Goal: Ask a question: Seek information or help from site administrators or community

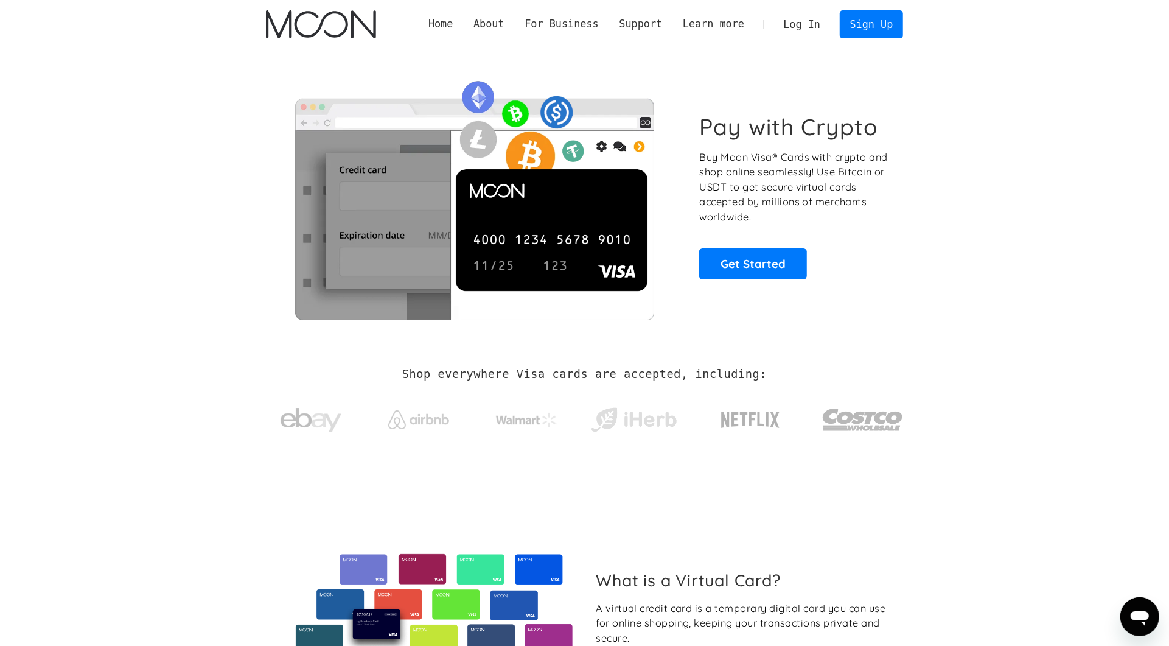
click at [802, 23] on link "Log In" at bounding box center [802, 24] width 57 height 27
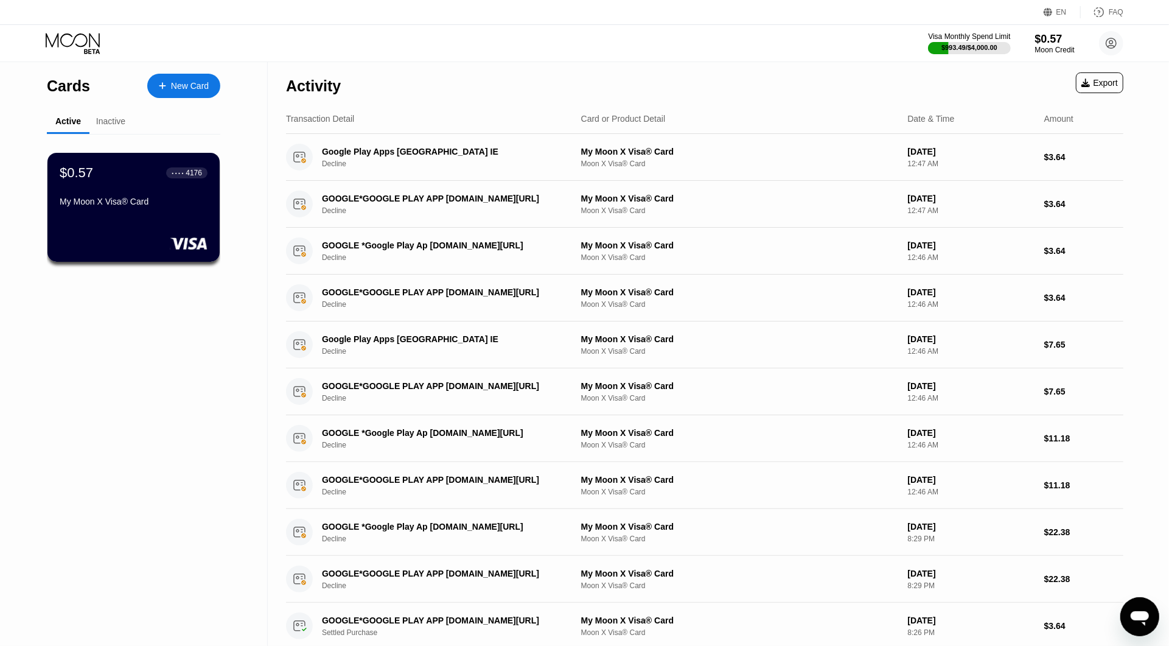
click at [1149, 615] on icon "Messaging-Fenster öffnen" at bounding box center [1139, 616] width 22 height 22
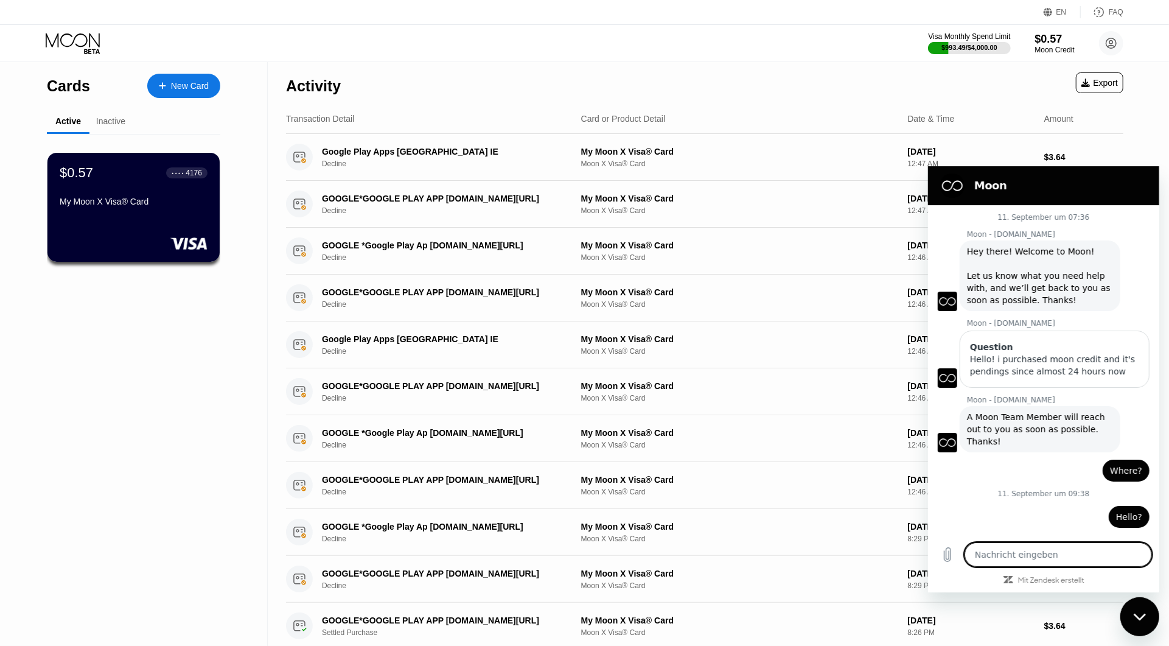
scroll to position [275, 0]
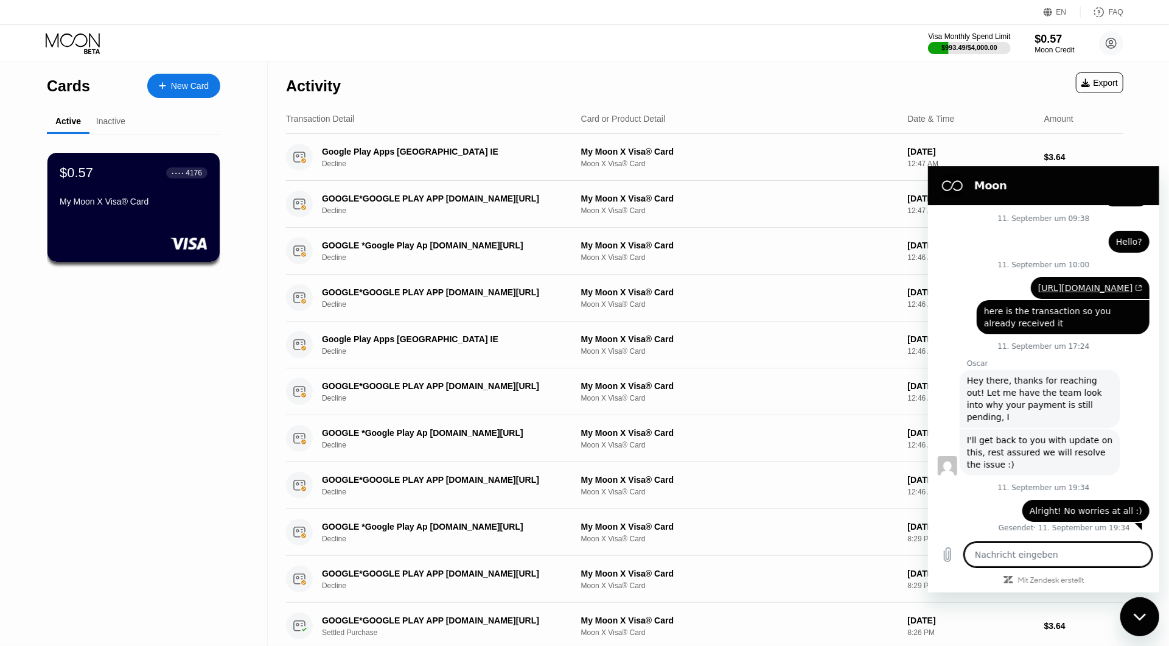
click at [229, 486] on div "Cards New Card Active Inactive $0.57 ● ● ● ● 4176 My Moon X Visa® Card $1.87 ● …" at bounding box center [134, 470] width 268 height 818
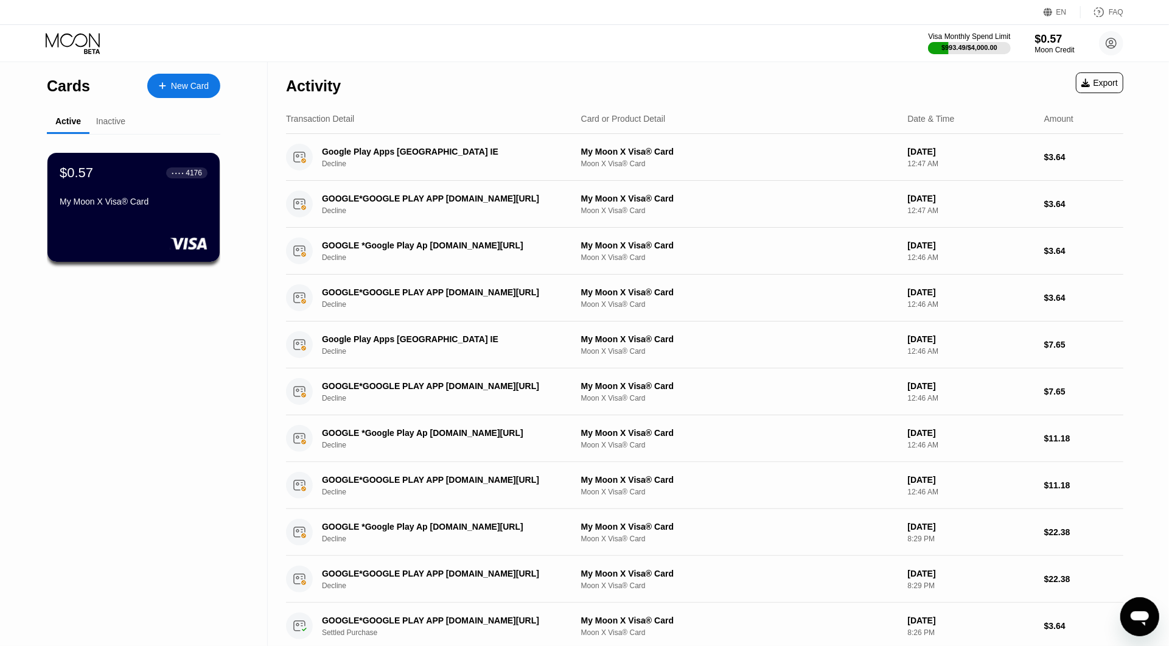
click at [1144, 614] on icon "Messaging-Fenster öffnen" at bounding box center [1139, 617] width 18 height 15
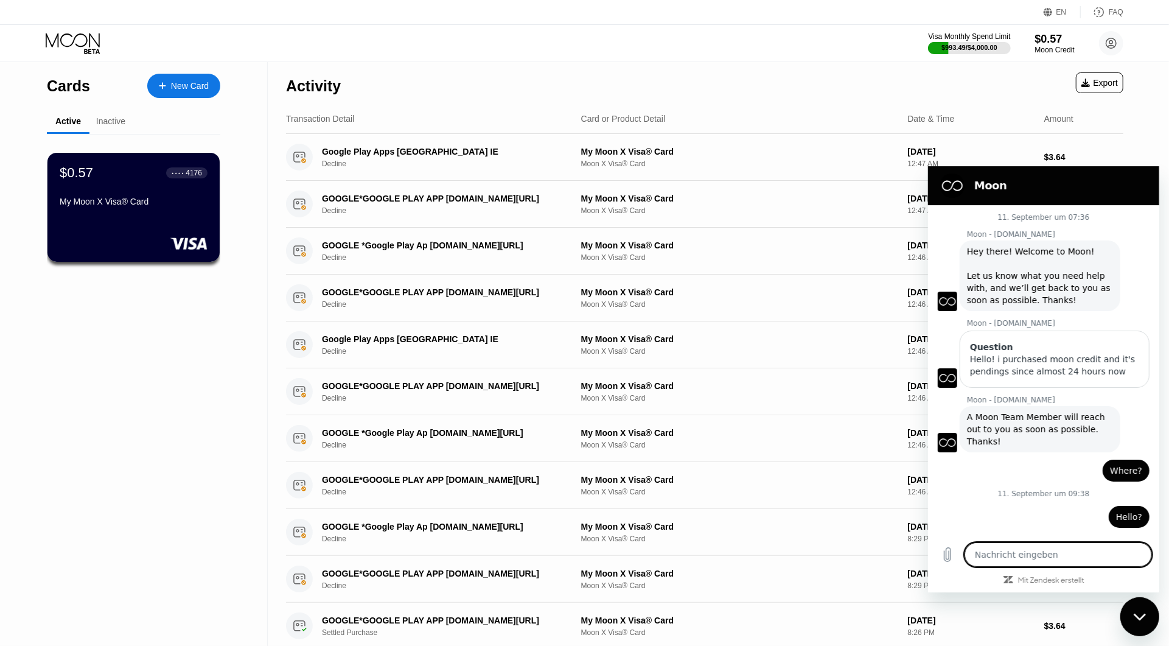
scroll to position [257, 0]
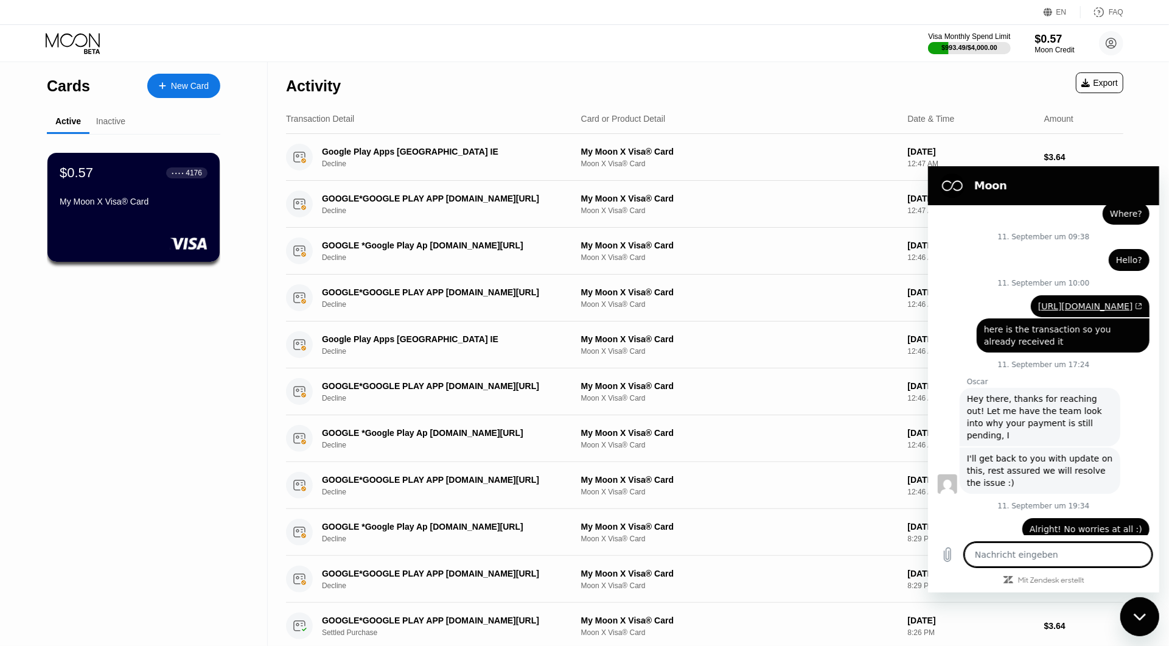
click at [1046, 556] on textarea at bounding box center [1057, 554] width 187 height 24
type textarea "H"
type textarea "x"
type textarea "He"
type textarea "x"
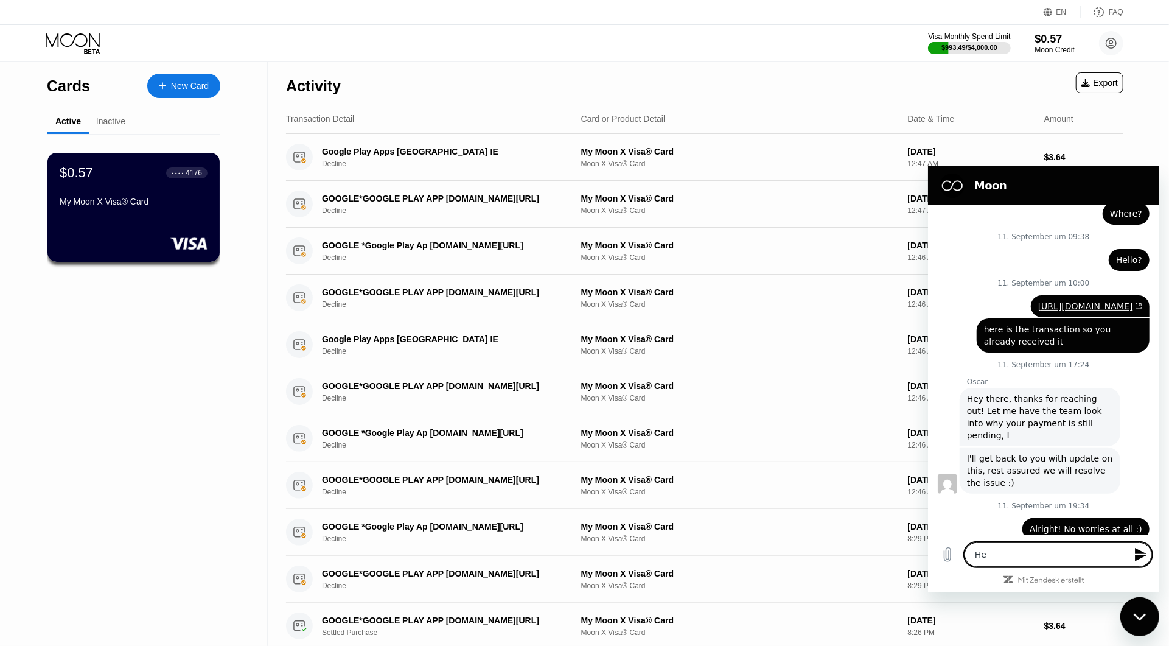
type textarea "Heö"
type textarea "x"
type textarea "He"
type textarea "x"
type textarea "Hel"
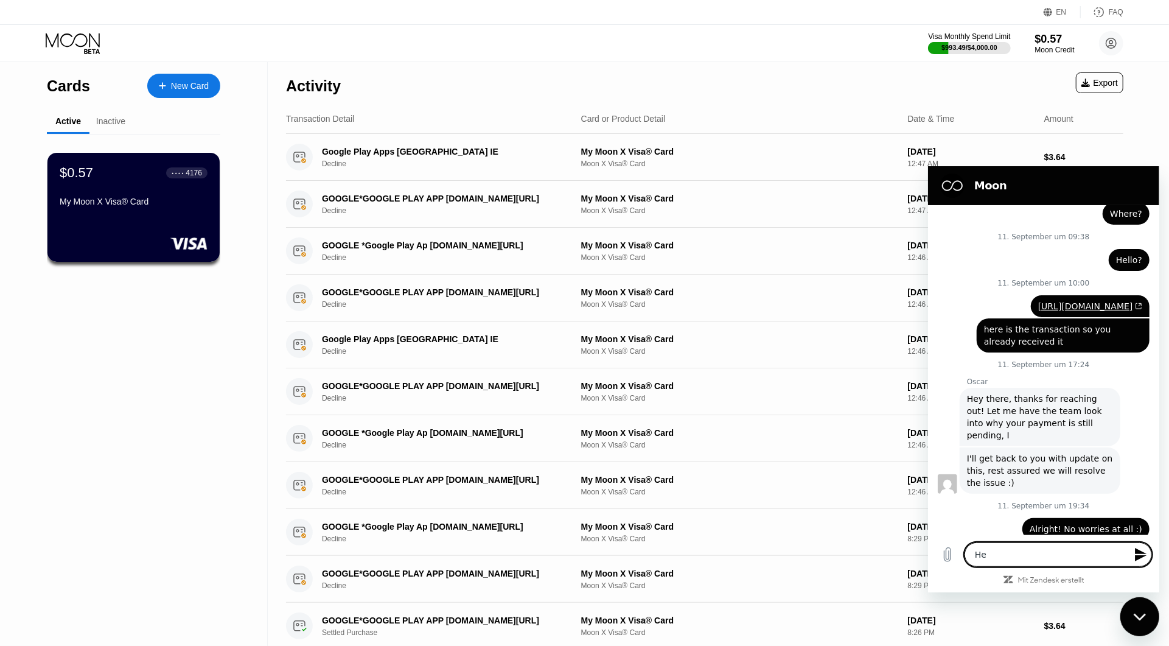
type textarea "x"
type textarea "Hell"
type textarea "x"
type textarea "Hello"
type textarea "x"
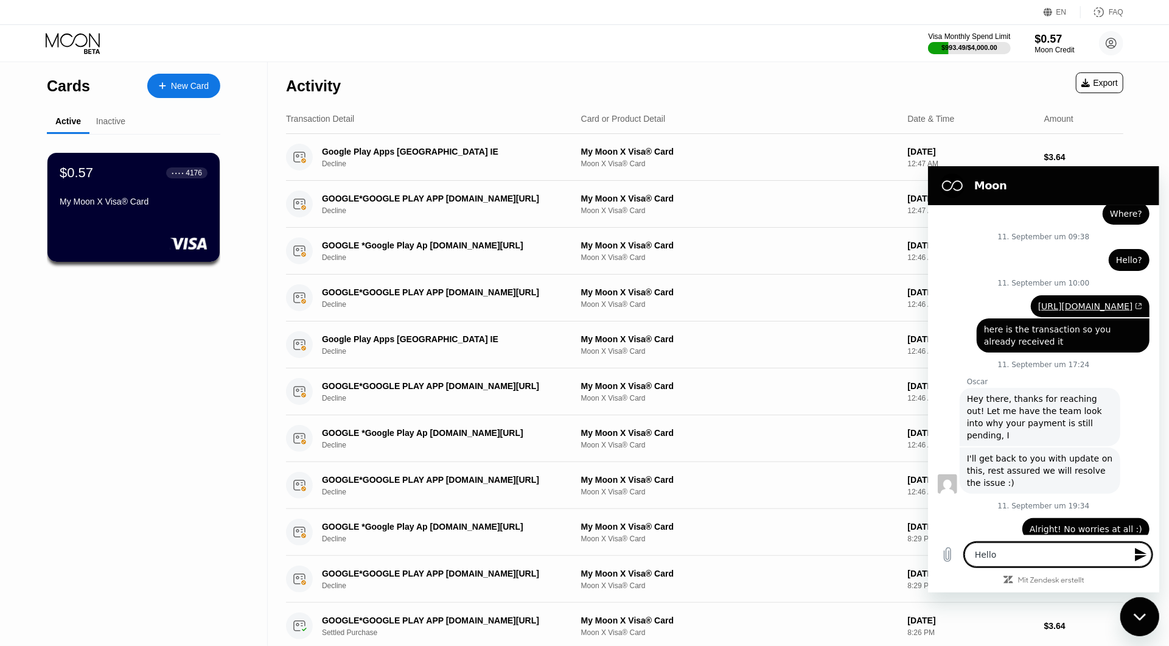
type textarea "Hello!"
type textarea "x"
type textarea "Hello!"
type textarea "x"
type textarea "Hello! I"
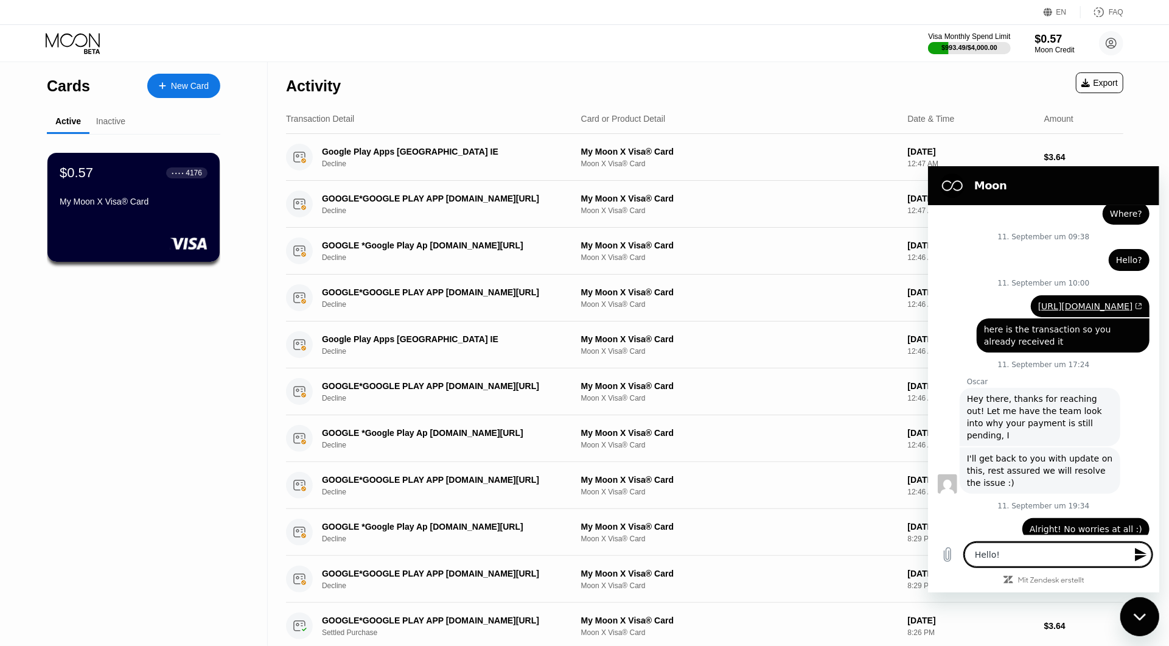
type textarea "x"
type textarea "Hello! I"
type textarea "x"
type textarea "Hello! I r"
type textarea "x"
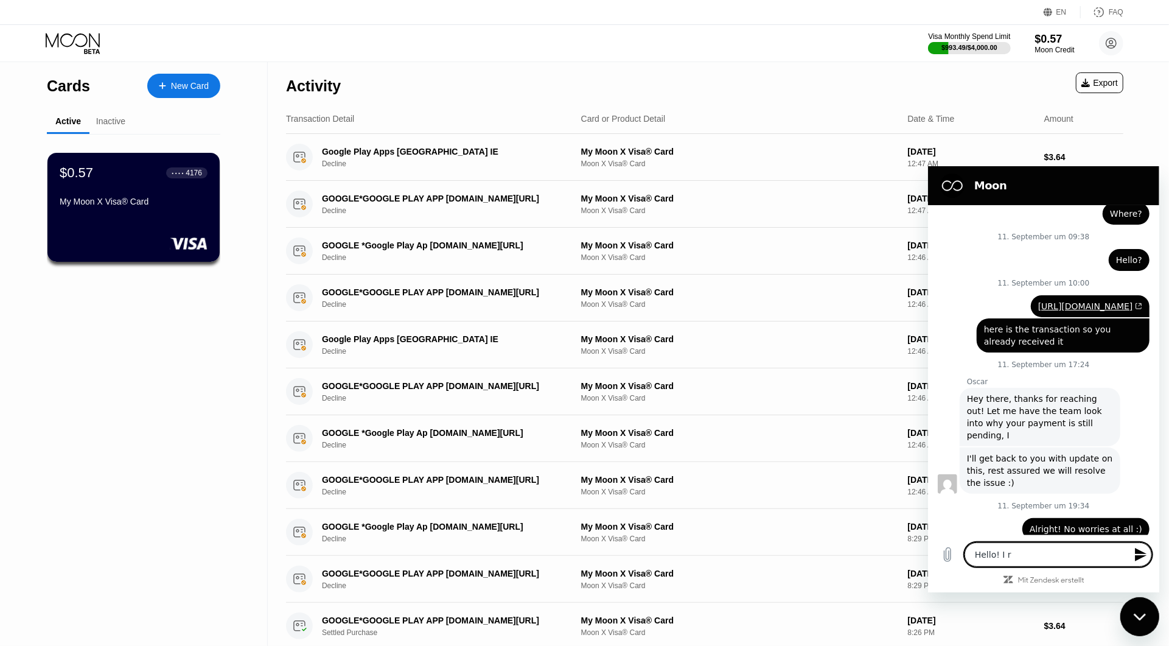
type textarea "Hello! I re"
type textarea "x"
type textarea "Hello! I rec"
type textarea "x"
type textarea "Hello! I rece"
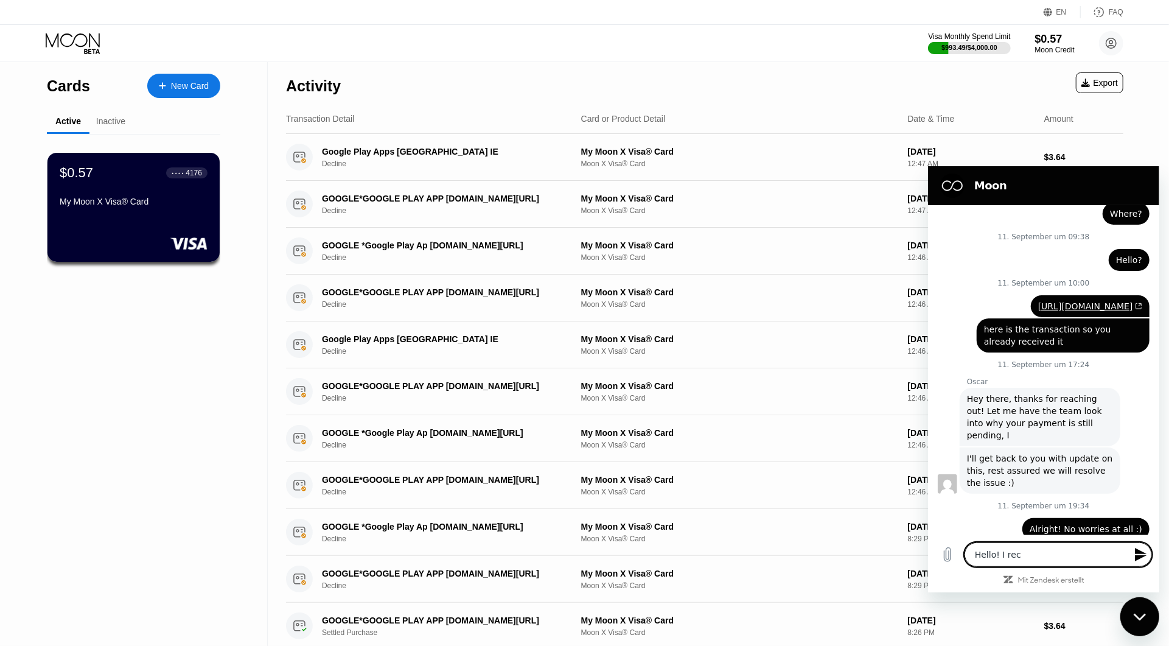
type textarea "x"
type textarea "Hello! I recen"
type textarea "x"
type textarea "Hello! I recent"
type textarea "x"
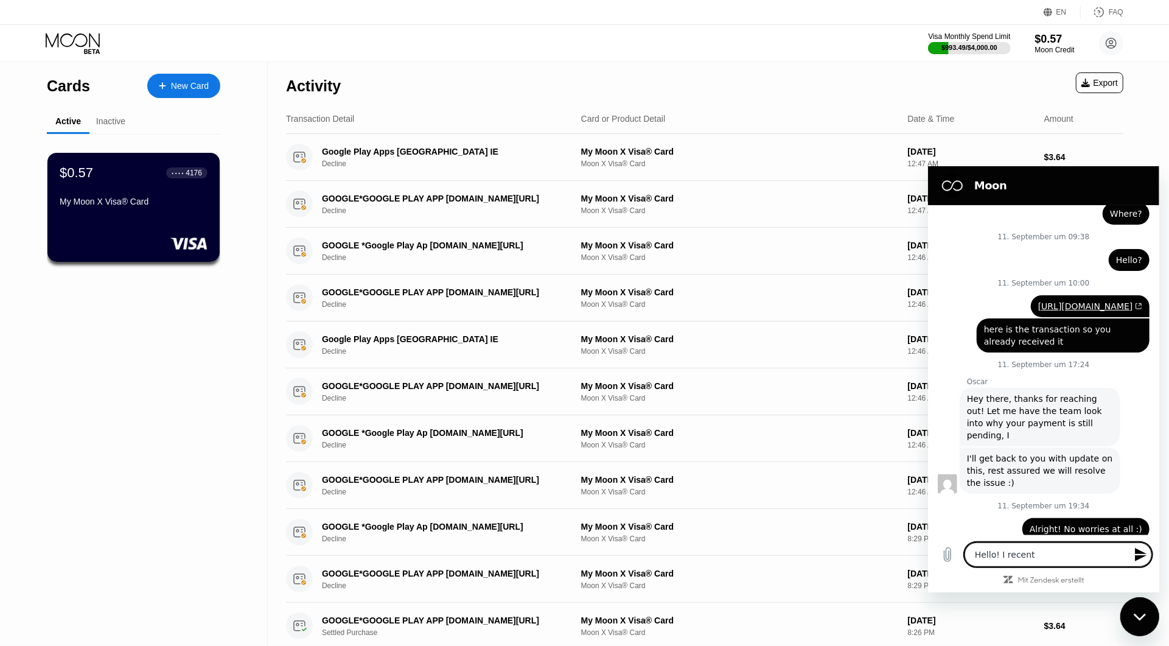
type textarea "Hello! I recentl"
type textarea "x"
type textarea "Hello! I recently"
type textarea "x"
type textarea "Hello! I recently"
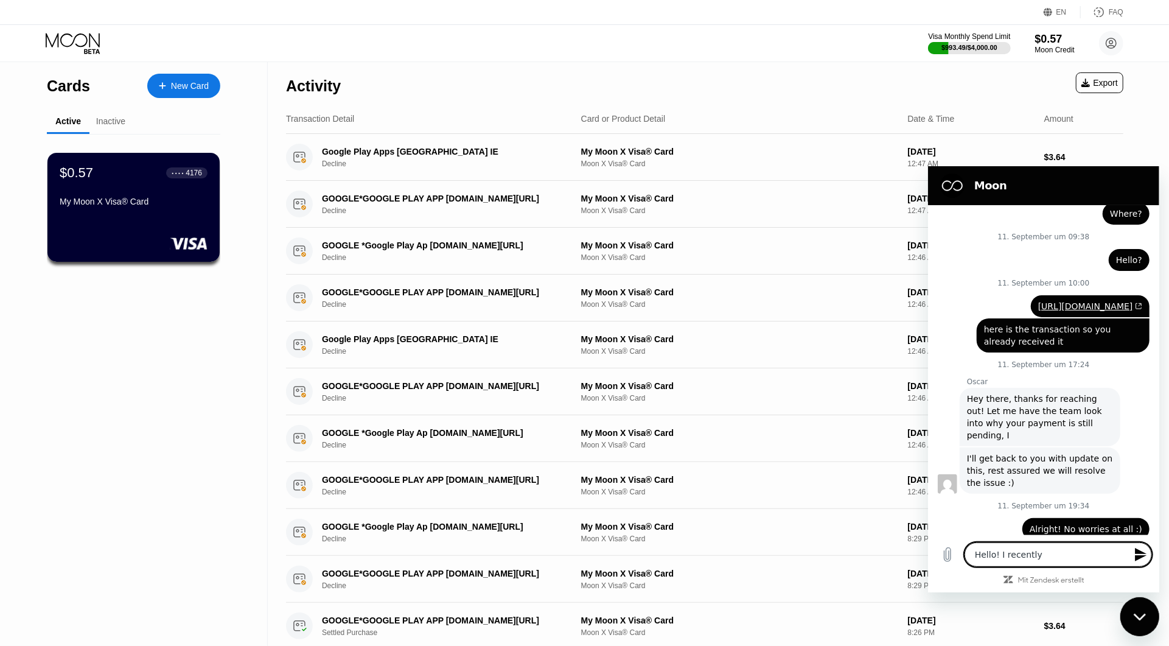
type textarea "x"
type textarea "Hello! I recently o"
type textarea "x"
type textarea "Hello! I recently or"
type textarea "x"
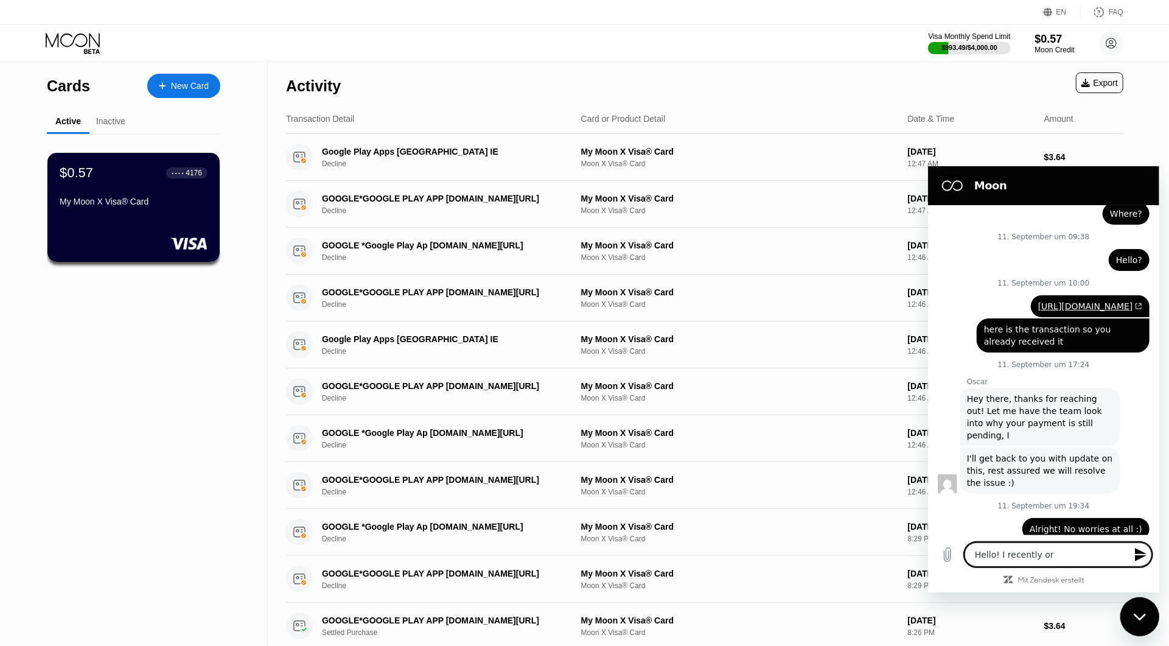
type textarea "Hello! I recently ord"
type textarea "x"
type textarea "Hello! I recently orde"
type textarea "x"
type textarea "Hello! I recently order"
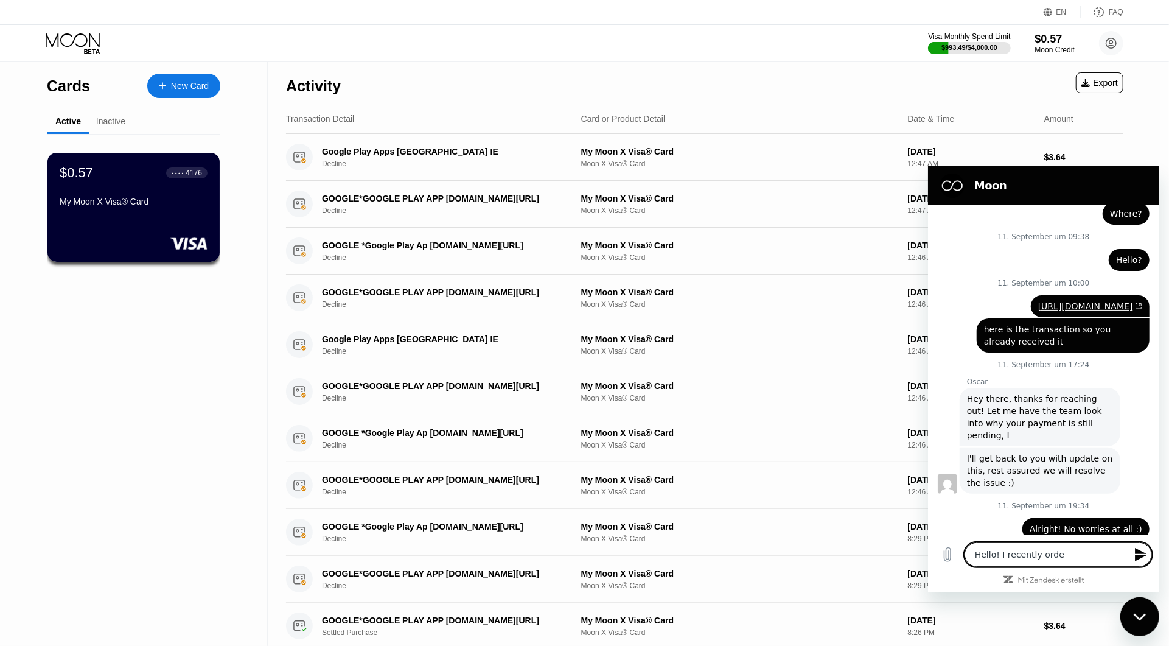
type textarea "x"
type textarea "Hello! I recently ordere"
type textarea "x"
type textarea "Hello! I recently ordered"
type textarea "x"
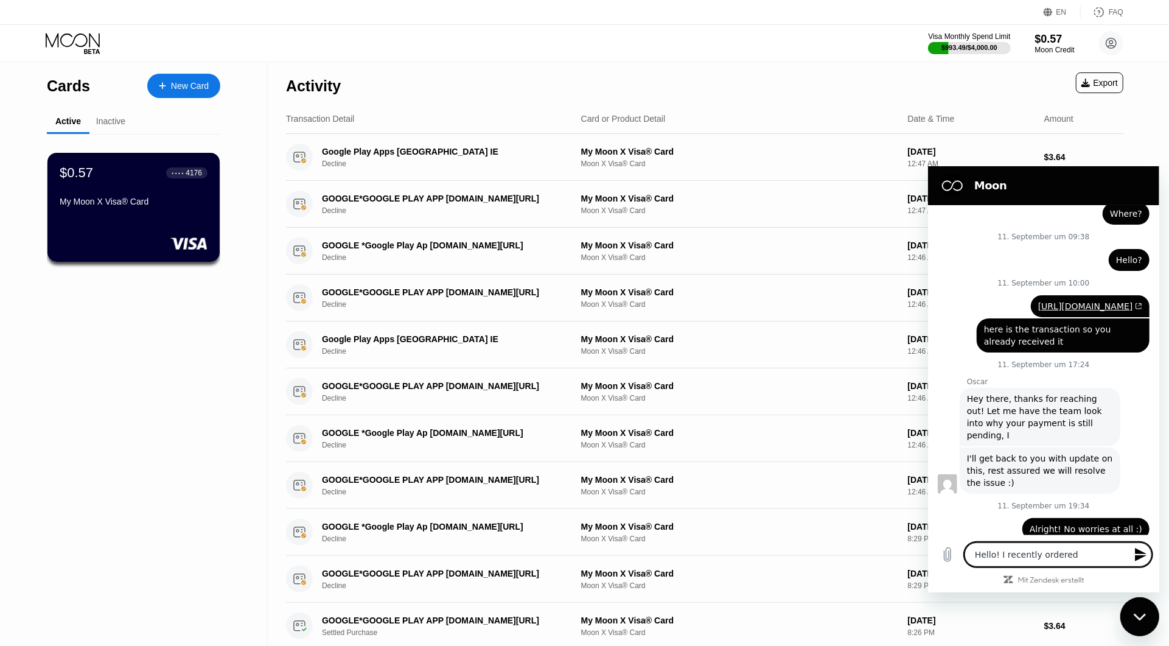
type textarea "Hello! I recently ordered"
type textarea "x"
type textarea "Hello! I recently ordered s"
type textarea "x"
type textarea "Hello! I recently ordered so"
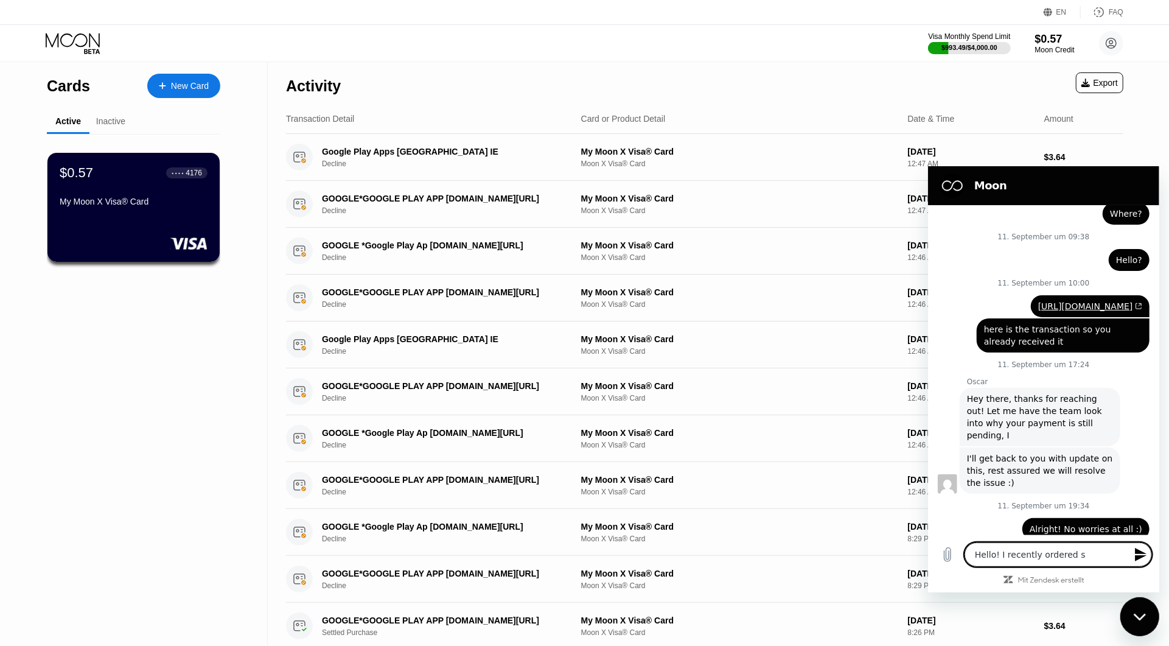
type textarea "x"
type textarea "Hello! I recently ordered som"
type textarea "x"
type textarea "Hello! I recently ordered some"
type textarea "x"
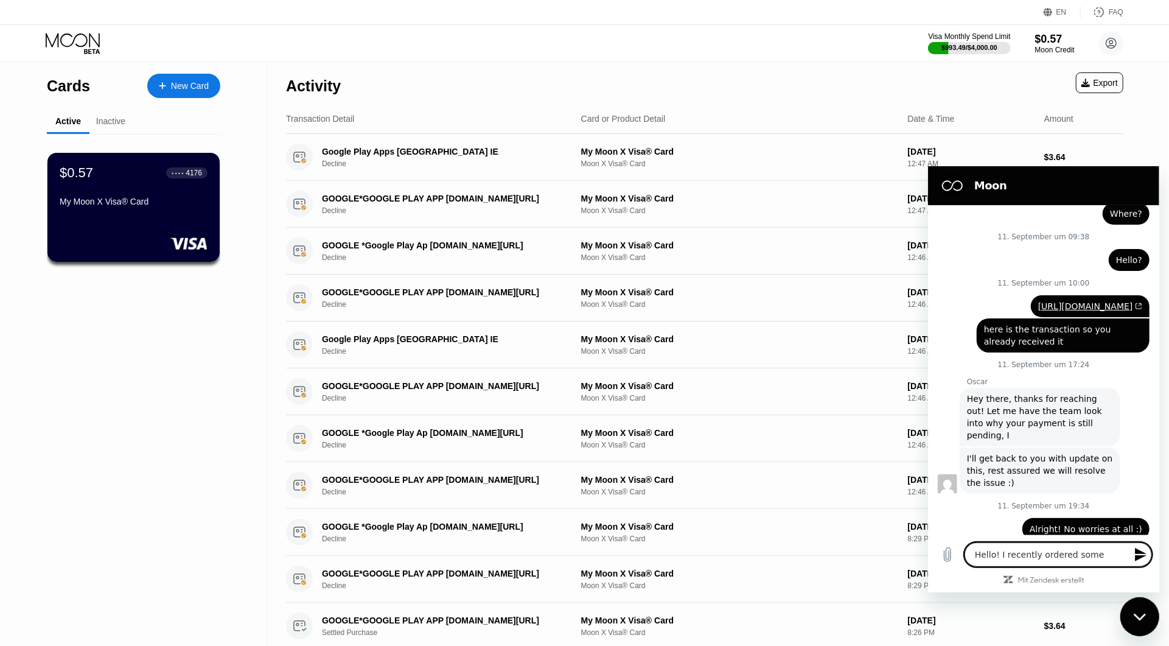
type textarea "Hello! I recently ordered somet"
type textarea "x"
type textarea "Hello! I recently ordered someth"
type textarea "x"
type textarea "Hello! I recently ordered somethi"
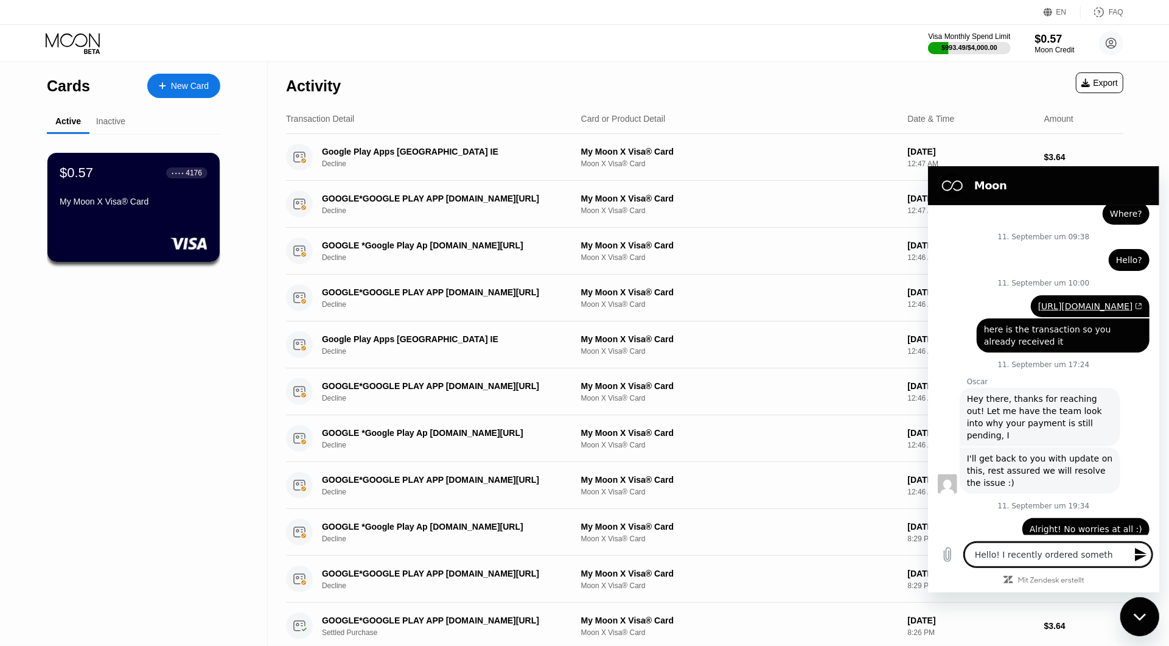
type textarea "x"
type textarea "Hello! I recently ordered somethin"
type textarea "x"
type textarea "Hello! I recently ordered something"
type textarea "x"
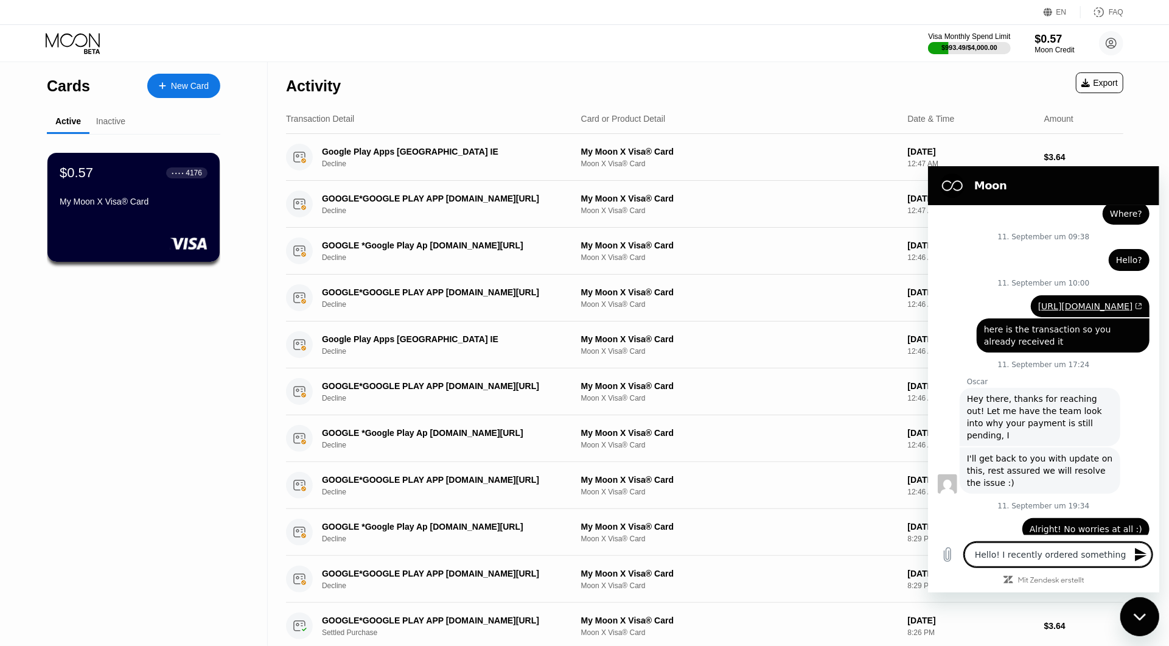
type textarea "Hello! I recently ordered something"
type textarea "x"
type textarea "Hello! I recently ordered something f"
type textarea "x"
type textarea "Hello! I recently ordered something fr"
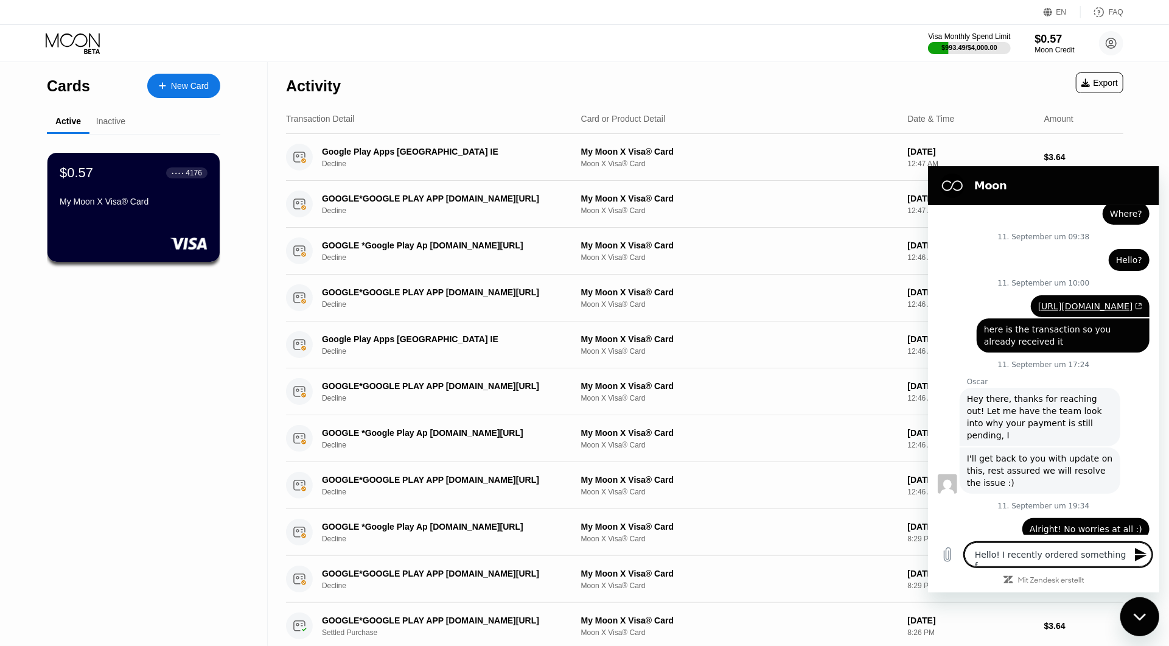
type textarea "x"
type textarea "Hello! I recently ordered something fro"
type textarea "x"
type textarea "Hello! I recently ordered something from"
type textarea "x"
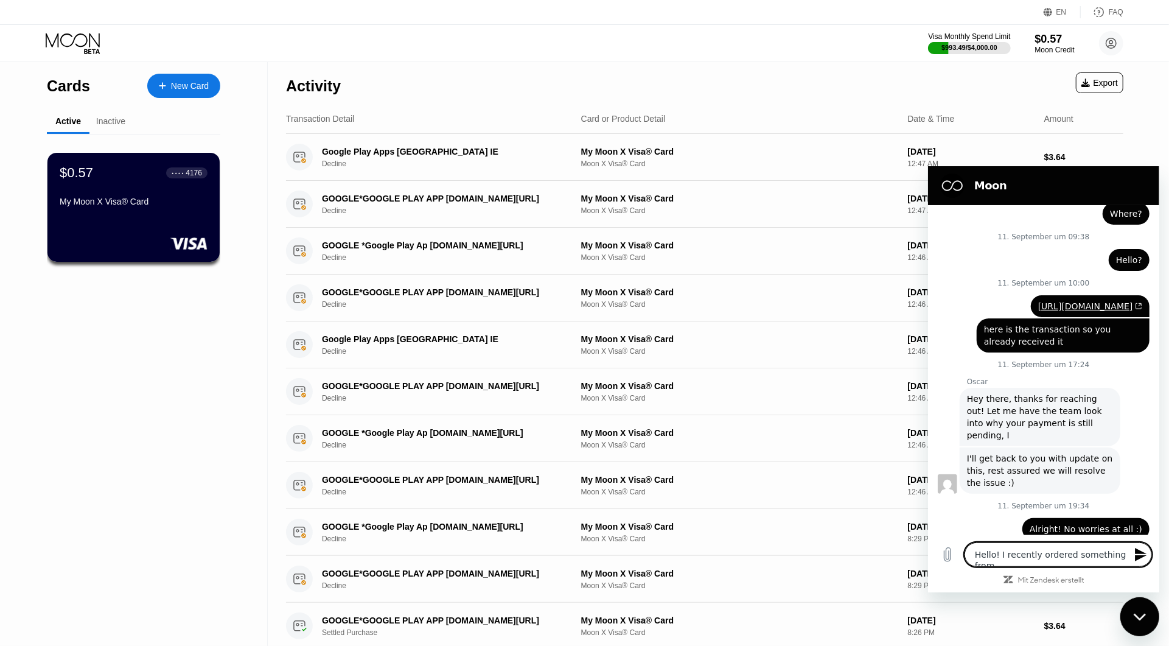
type textarea "Hello! I recently ordered something from"
type textarea "x"
type textarea "Hello! I recently ordered something from a"
type textarea "x"
type textarea "Hello! I recently ordered something from a"
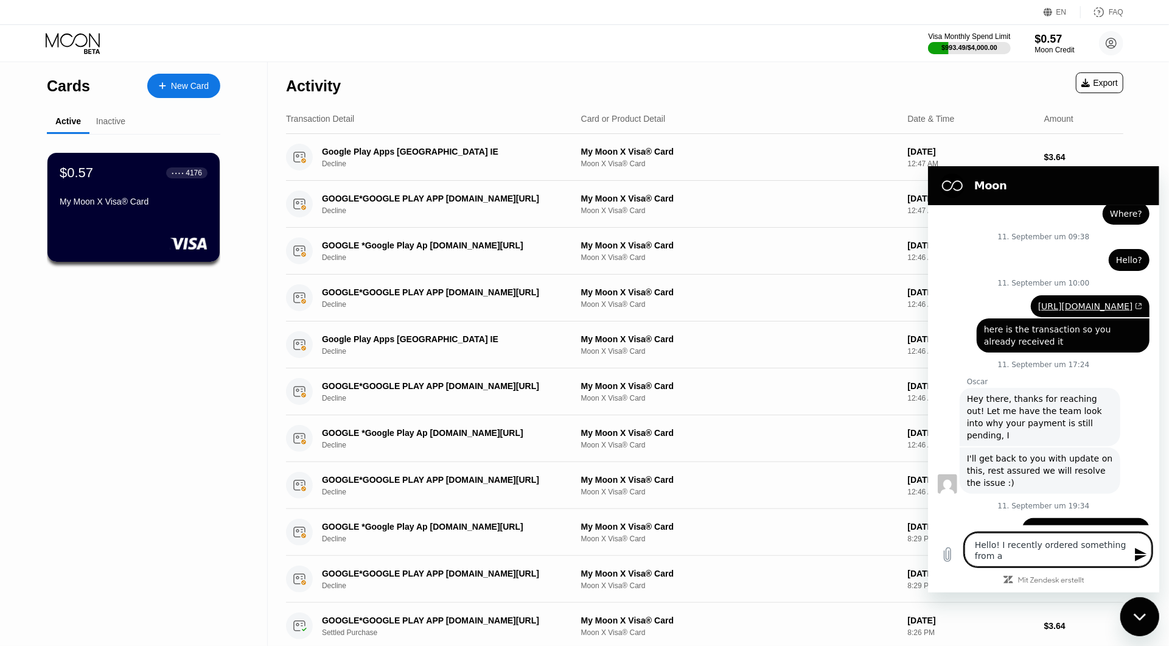
type textarea "x"
type textarea "Hello! I recently ordered something from a s"
type textarea "x"
type textarea "Hello! I recently ordered something from a sh"
type textarea "x"
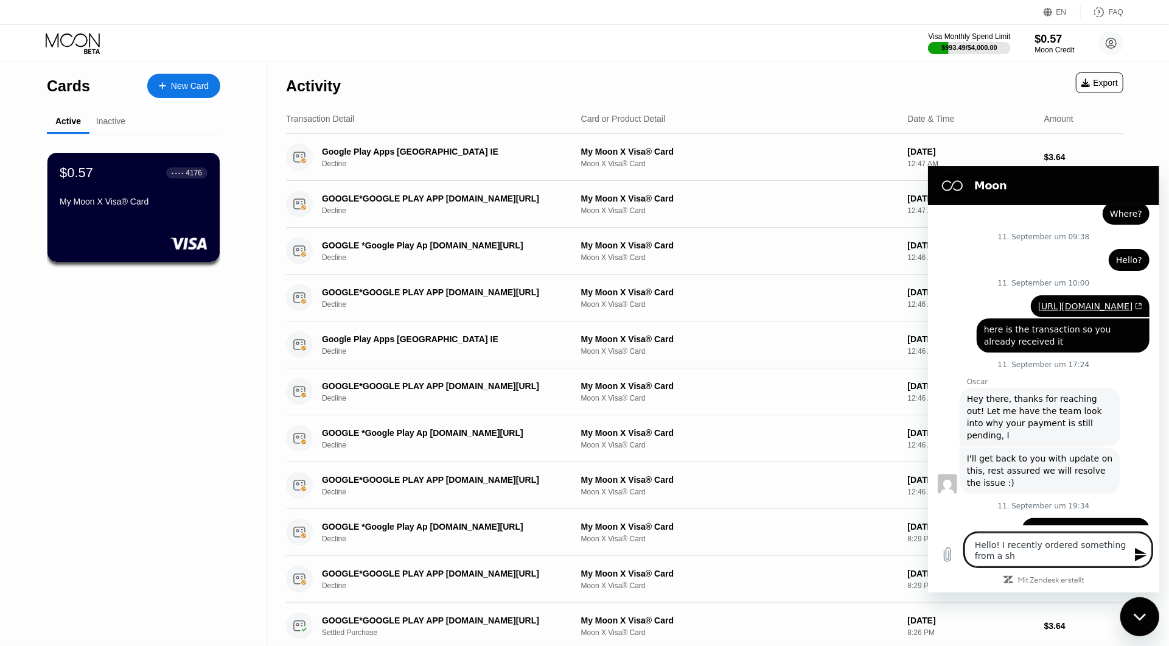
type textarea "Hello! I recently ordered something from a sho"
type textarea "x"
type textarea "Hello! I recently ordered something from a shop"
type textarea "x"
type textarea "Hello! I recently ordered something from a shop"
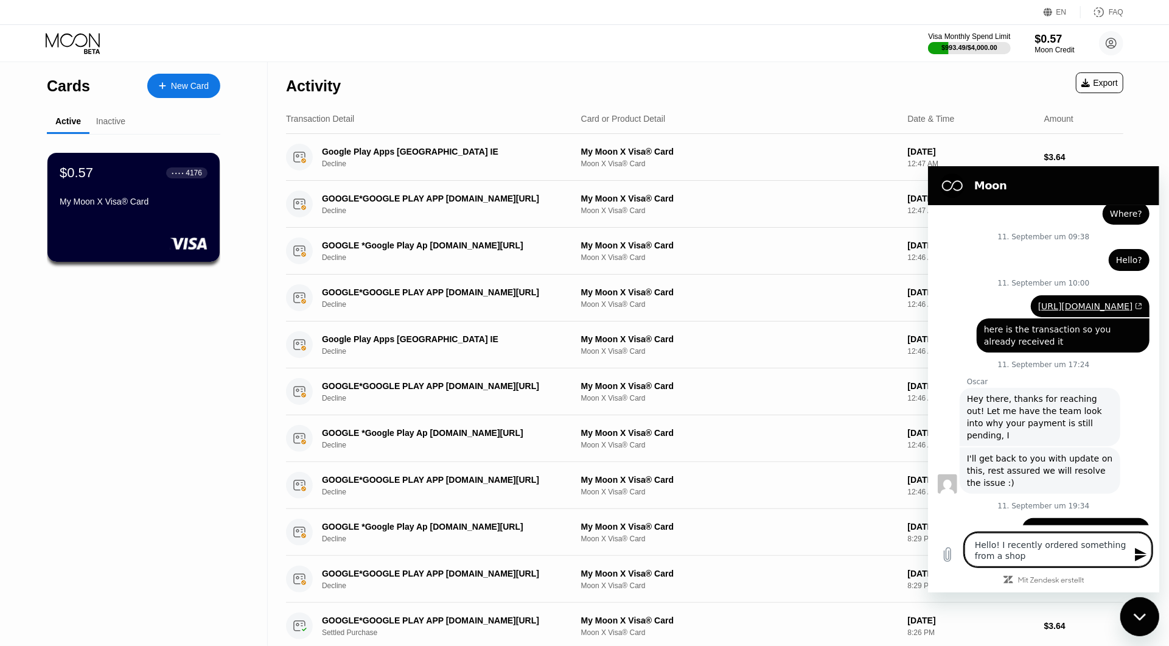
type textarea "x"
type textarea "Hello! I recently ordered something from a shop a"
type textarea "x"
type textarea "Hello! I recently ordered something from a shop an"
type textarea "x"
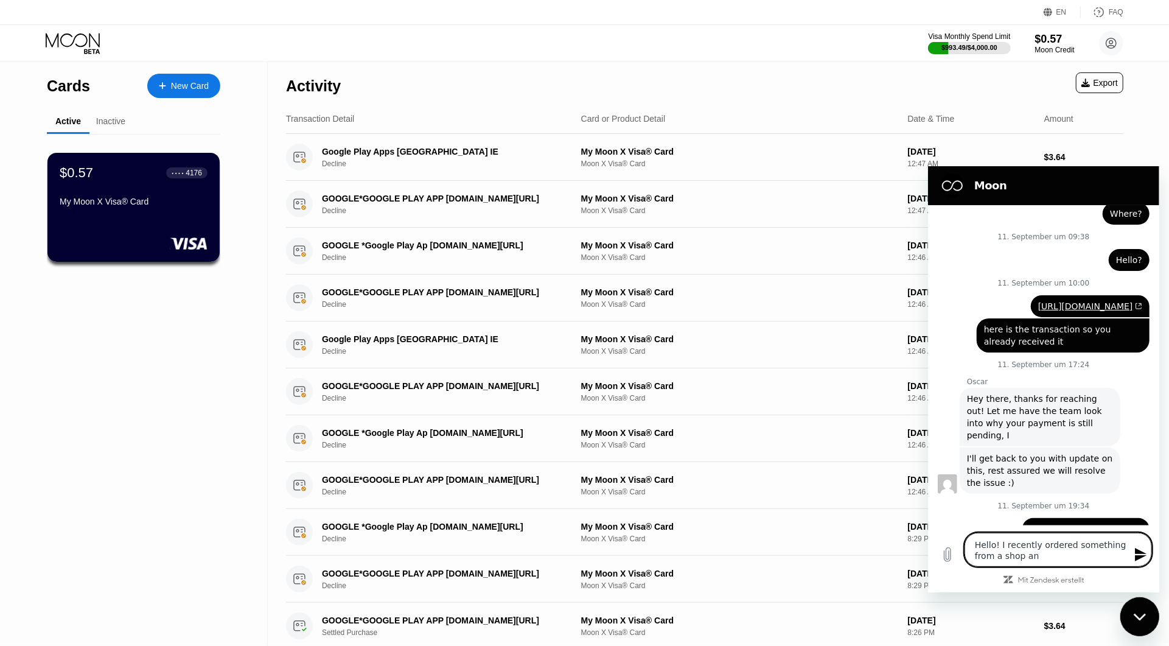
type textarea "Hello! I recently ordered something from a shop an"
type textarea "x"
type textarea "Hello! I recently ordered something from a shop an m"
type textarea "x"
type textarea "Hello! I recently ordered something from a shop an ma"
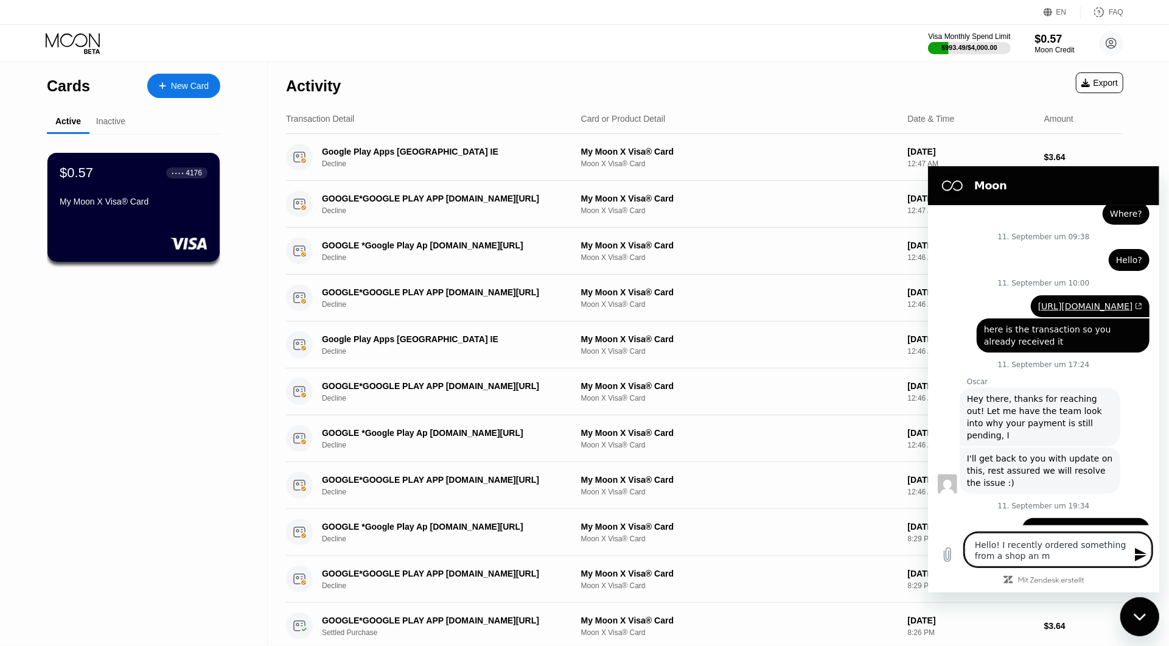
type textarea "x"
type textarea "Hello! I recently ordered something from a shop an mad"
type textarea "x"
type textarea "Hello! I recently ordered something from a shop an made"
type textarea "x"
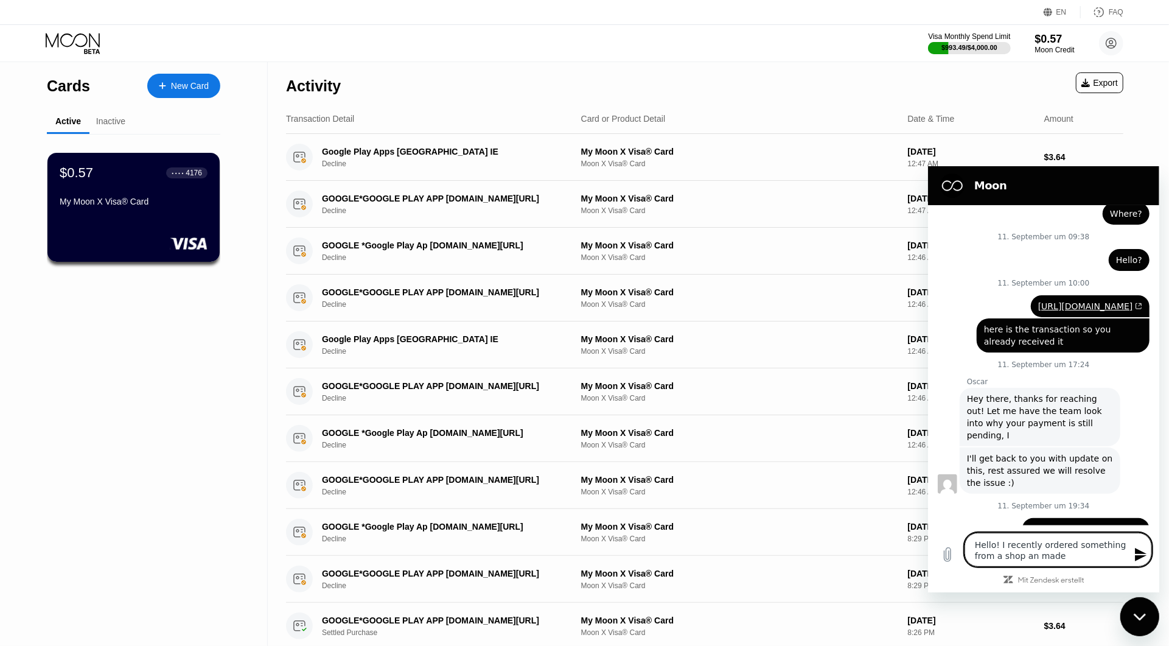
type textarea "Hello! I recently ordered something from a shop an made"
type textarea "x"
type textarea "Hello! I recently ordered something from a shop an made a"
type textarea "x"
type textarea "Hello! I recently ordered something from a shop an made a"
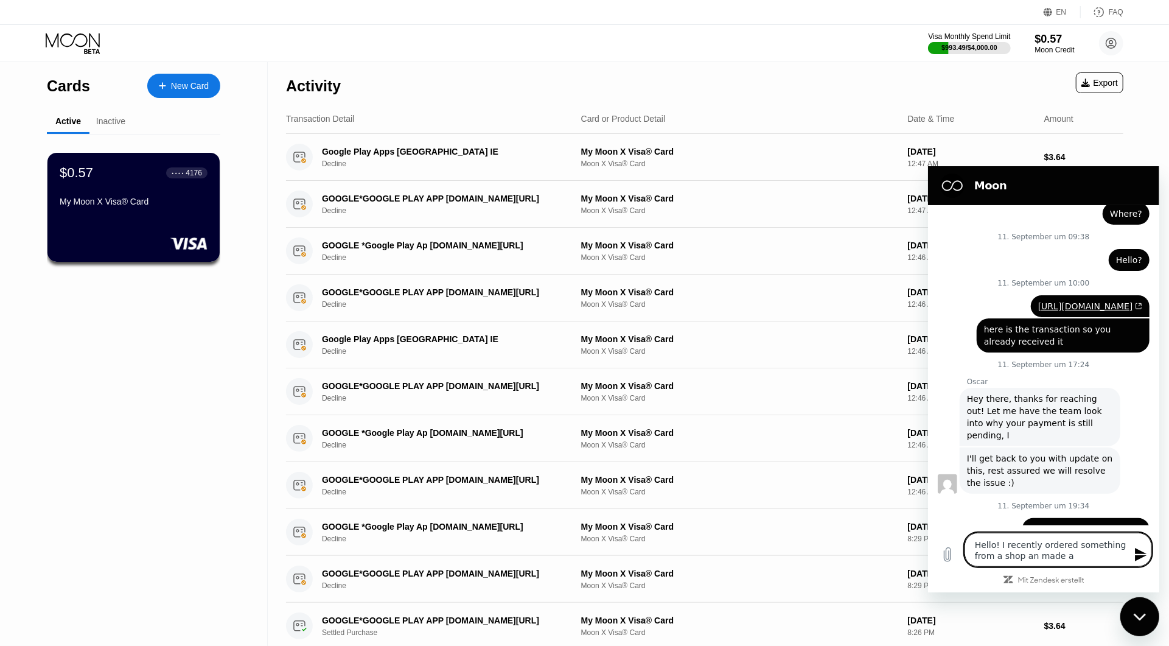
type textarea "x"
type textarea "Hello! I recently ordered something from a shop an made a r"
type textarea "x"
type textarea "Hello! I recently ordered something from a shop an made a re"
type textarea "x"
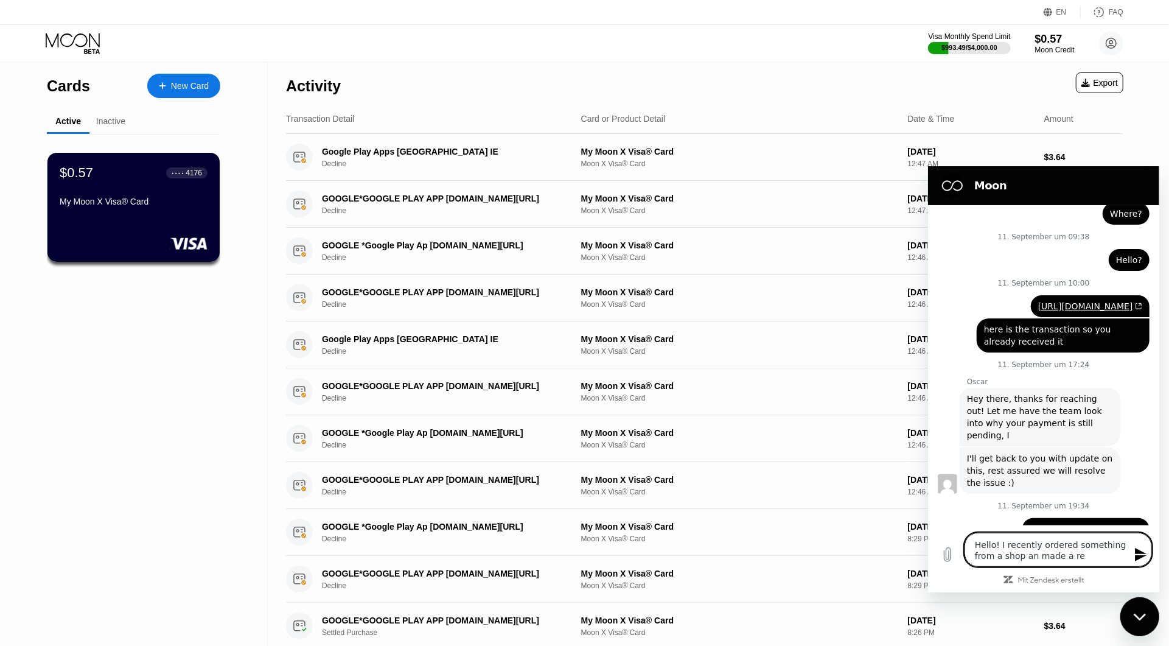
type textarea "Hello! I recently ordered something from a shop an made a ref"
type textarea "x"
type textarea "Hello! I recently ordered something from a shop an made a refu"
type textarea "x"
type textarea "Hello! I recently ordered something from a shop an made a refun"
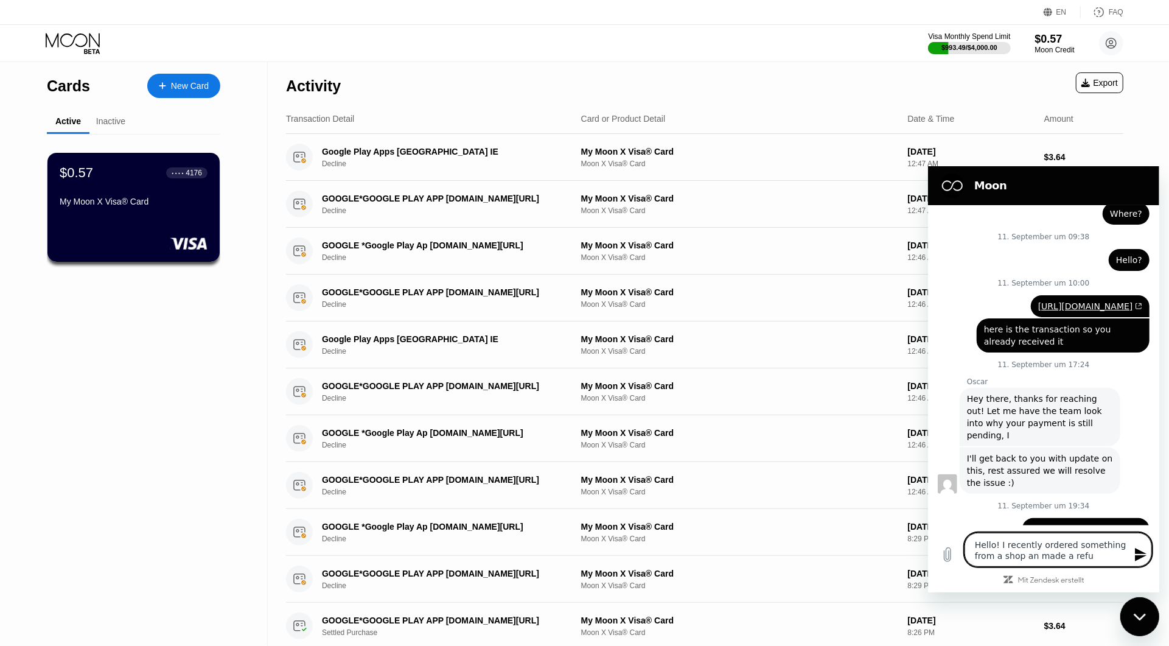
type textarea "x"
type textarea "Hello! I recently ordered something from a shop an made a refund"
type textarea "x"
type textarea "Hello! I recently ordered something from a shop an made a refund"
type textarea "x"
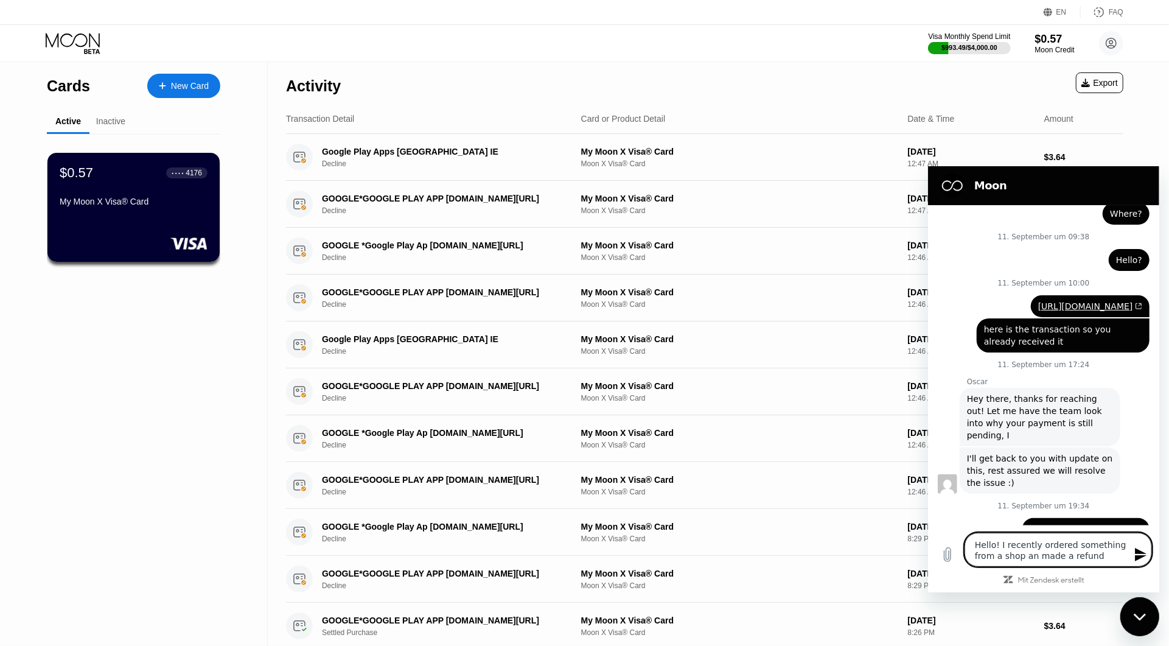
type textarea "Hello! I recently ordered something from a shop an made a refund b"
type textarea "x"
type textarea "Hello! I recently ordered something from a shop an made a refund be"
type textarea "x"
type textarea "Hello! I recently ordered something from a shop an made a refund bec"
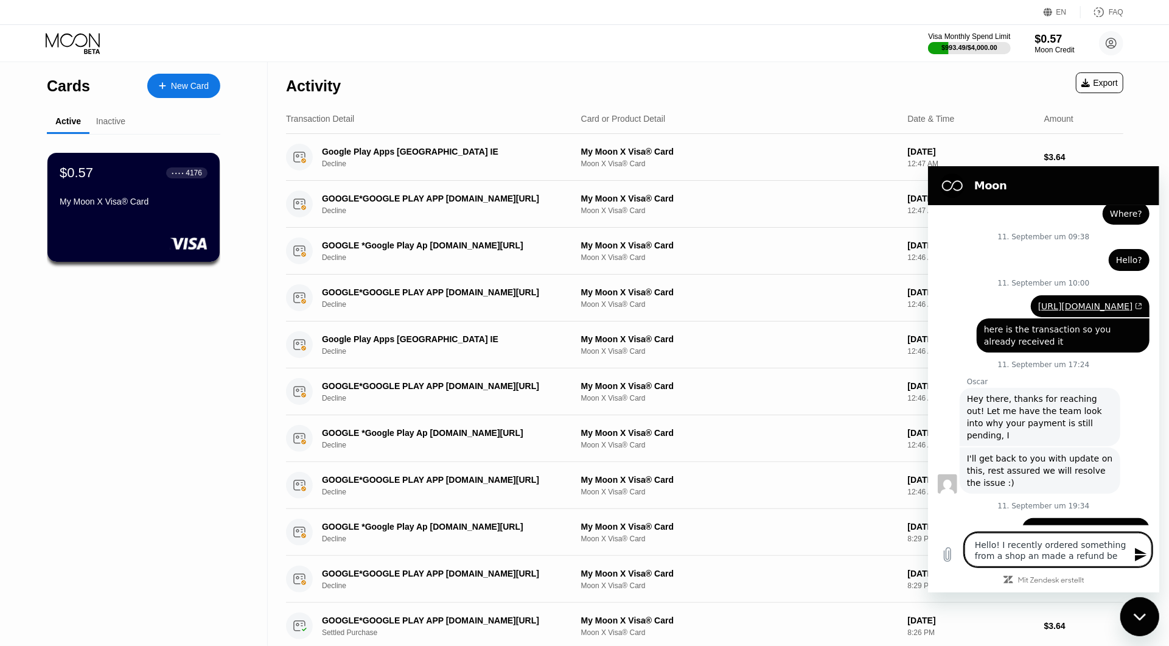
type textarea "x"
type textarea "Hello! I recently ordered something from a shop an made a refund beca"
type textarea "x"
type textarea "Hello! I recently ordered something from a shop an made a refund becau"
type textarea "x"
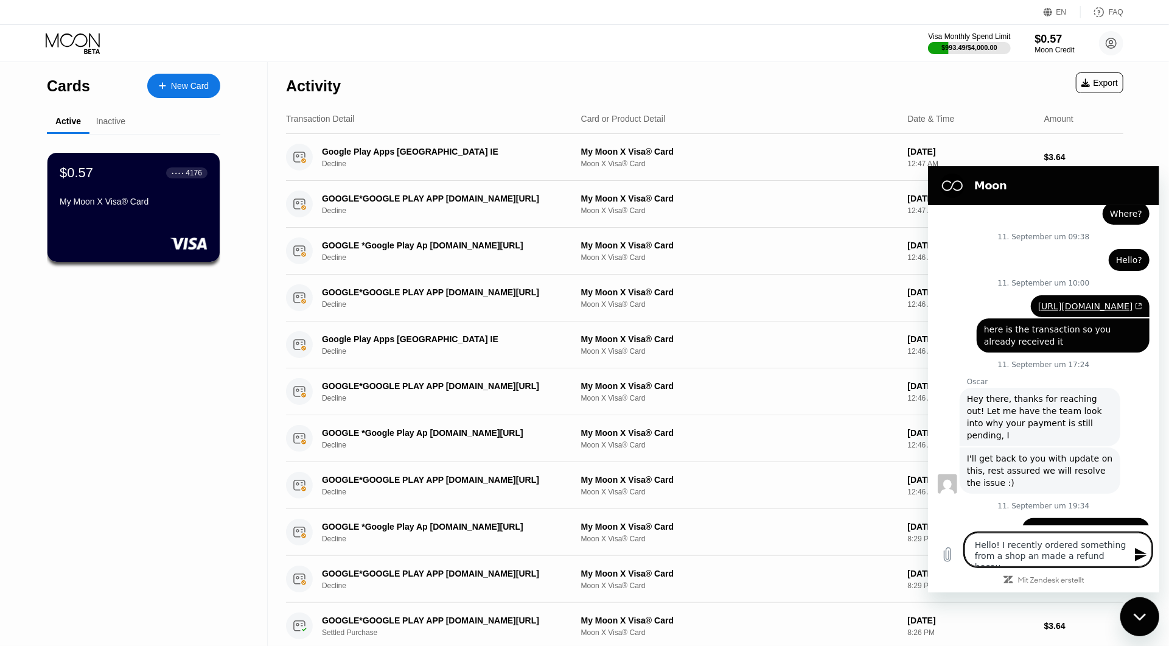
type textarea "Hello! I recently ordered something from a shop an made a refund becaus"
type textarea "x"
type textarea "Hello! I recently ordered something from a shop an made a refund because"
type textarea "x"
type textarea "Hello! I recently ordered something from a shop an made a refund because"
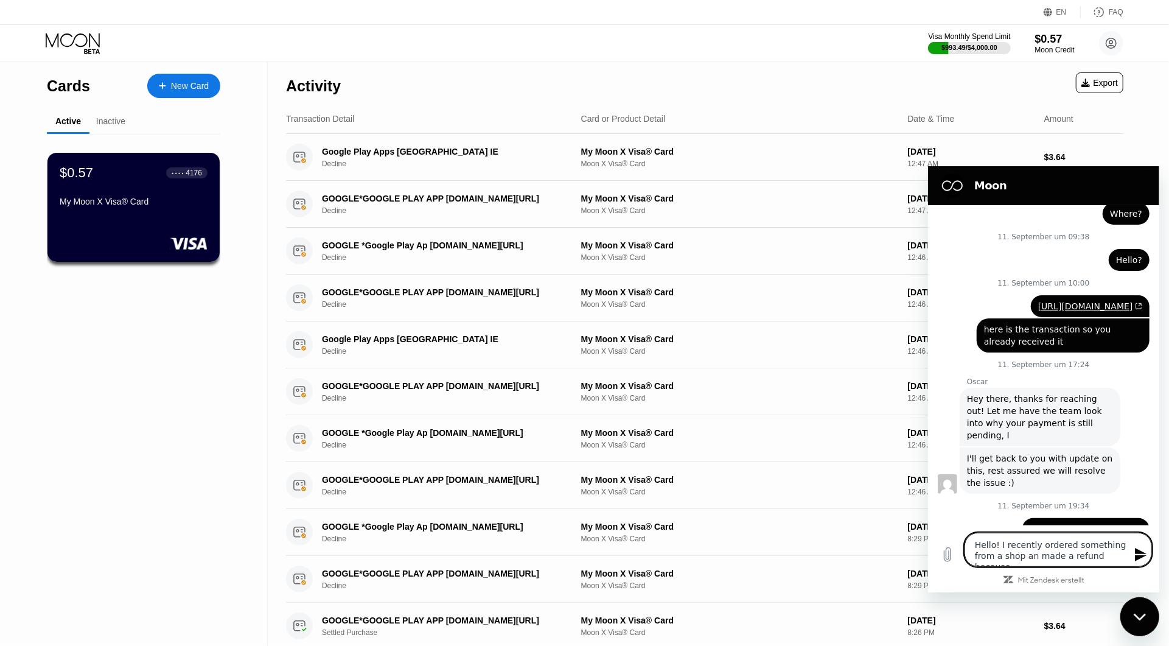
type textarea "x"
type textarea "Hello! I recently ordered something from a shop an made a refund because t"
type textarea "x"
type textarea "Hello! I recently ordered something from a shop an made a refund because th"
type textarea "x"
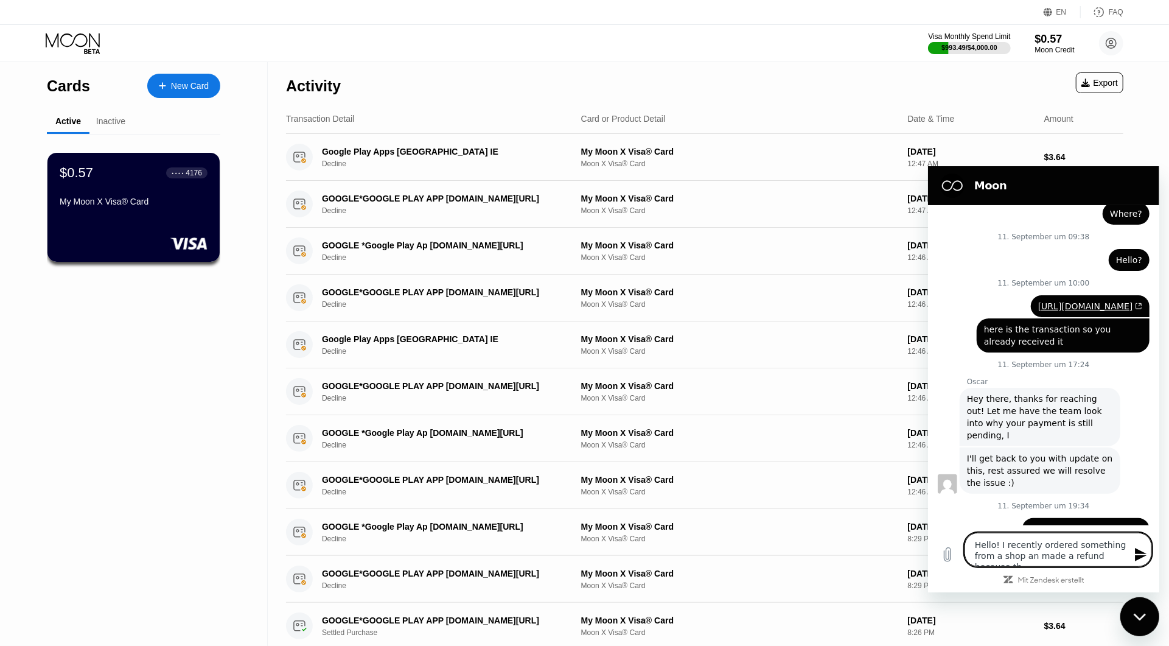
type textarea "Hello! I recently ordered something from a shop an made a refund because the"
type textarea "x"
type textarea "Hello! I recently ordered something from a shop an made a refund because the"
type textarea "x"
type textarea "Hello! I recently ordered something from a shop an made a refund because the o"
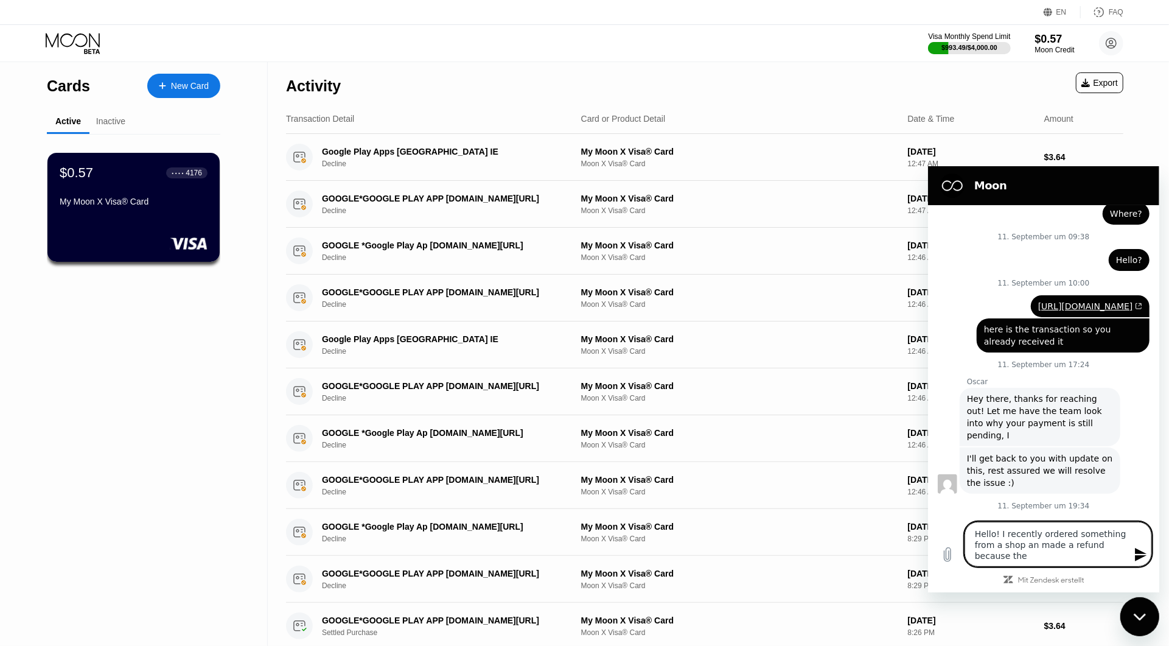
type textarea "x"
type textarea "Hello! I recently ordered something from a shop an made a refund because the or"
type textarea "x"
type textarea "Hello! I recently ordered something from a shop an made a refund because the ord"
type textarea "x"
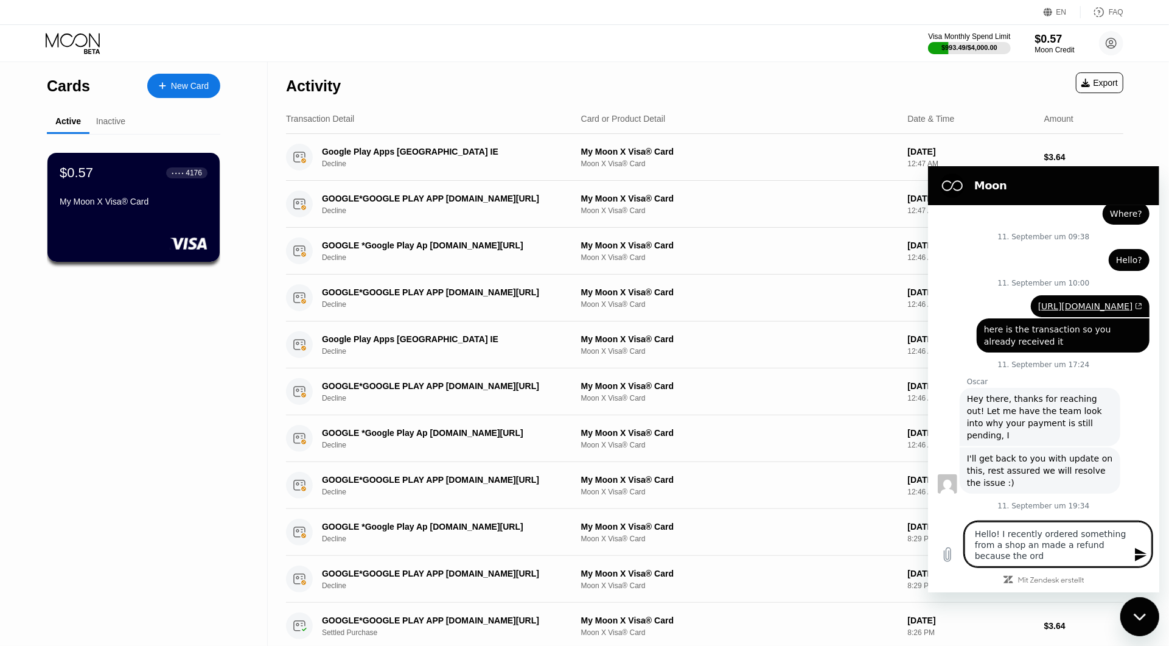
type textarea "Hello! I recently ordered something from a shop an made a refund because the or…"
type textarea "x"
type textarea "Hello! I recently ordered something from a shop an made a refund because the or…"
type textarea "x"
type textarea "Hello! I recently ordered something from a shop an made a refund because the or…"
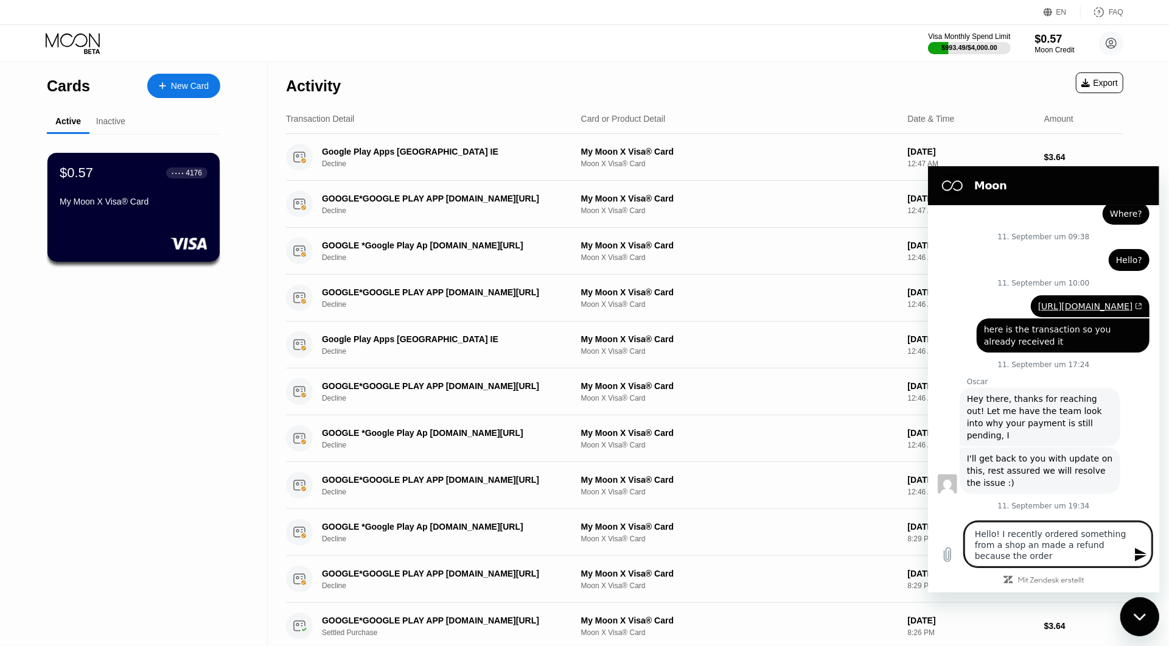
type textarea "x"
type textarea "Hello! I recently ordered something from a shop an made a refund because the or…"
type textarea "x"
type textarea "Hello! I recently ordered something from a shop an made a refund because the or…"
type textarea "x"
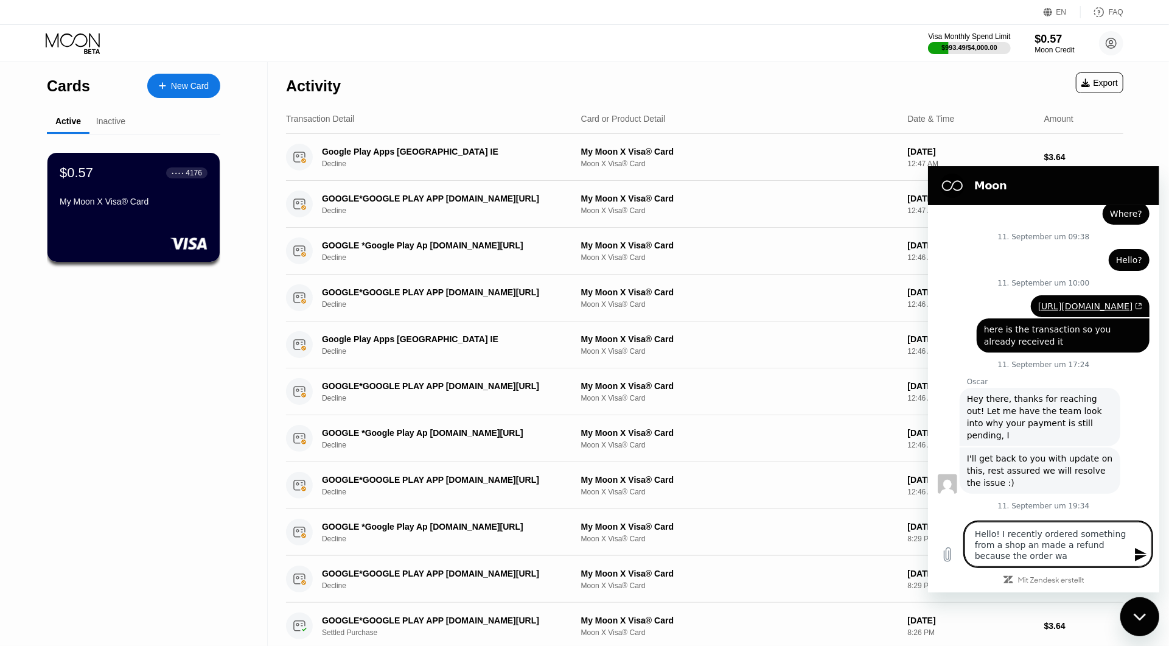
type textarea "Hello! I recently ordered something from a shop an made a refund because the or…"
type textarea "x"
type textarea "Hello! I recently ordered something from a shop an made a refund because the or…"
type textarea "x"
type textarea "Hello! I recently ordered something from a shop an made a refund because the or…"
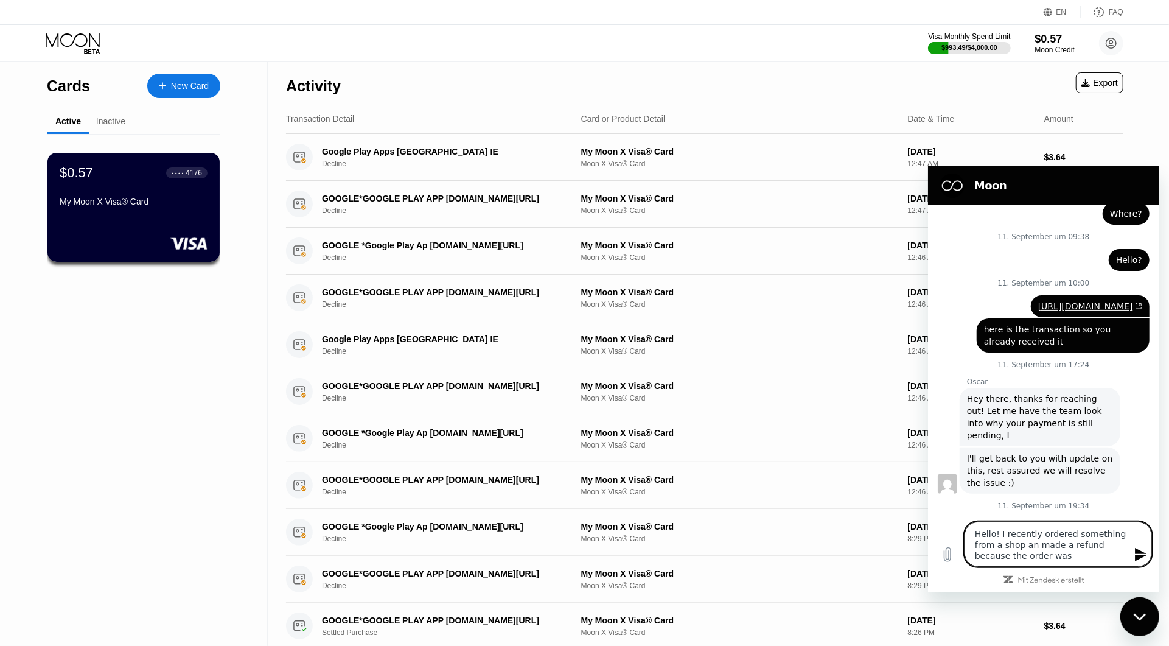
type textarea "x"
type textarea "Hello! I recently ordered something from a shop an made a refund because the or…"
type textarea "x"
type textarea "Hello! I recently ordered something from a shop an made a refund because the or…"
type textarea "x"
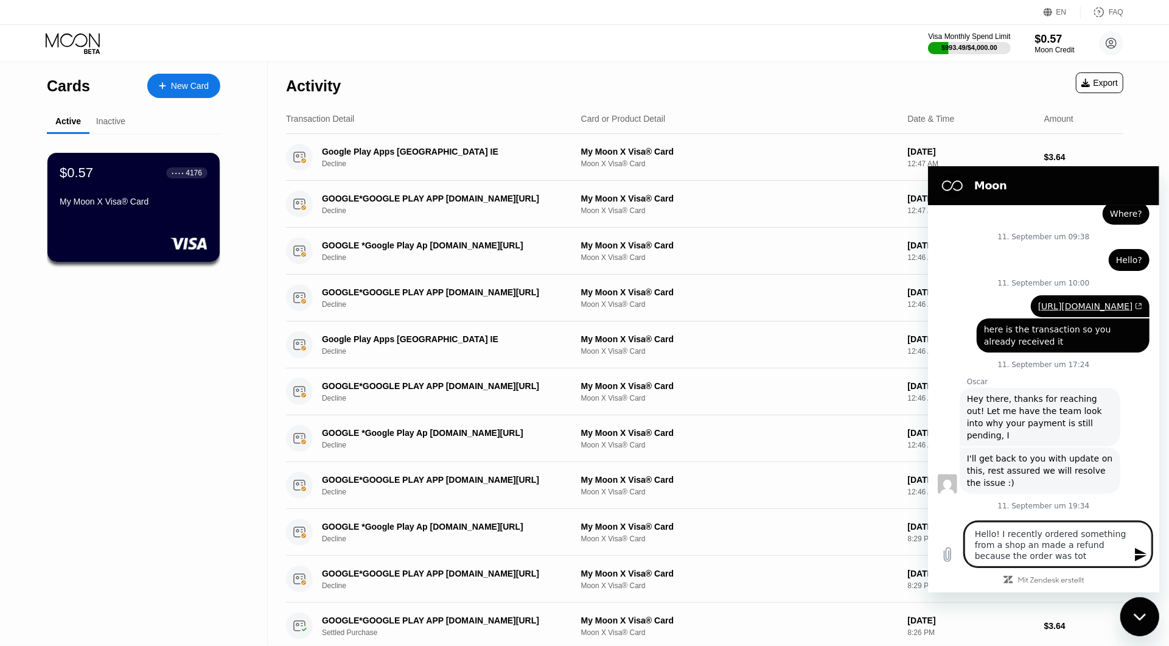
type textarea "Hello! I recently ordered something from a shop an made a refund because the or…"
type textarea "x"
type textarea "Hello! I recently ordered something from a shop an made a refund because the or…"
type textarea "x"
type textarea "Hello! I recently ordered something from a shop an made a refund because the or…"
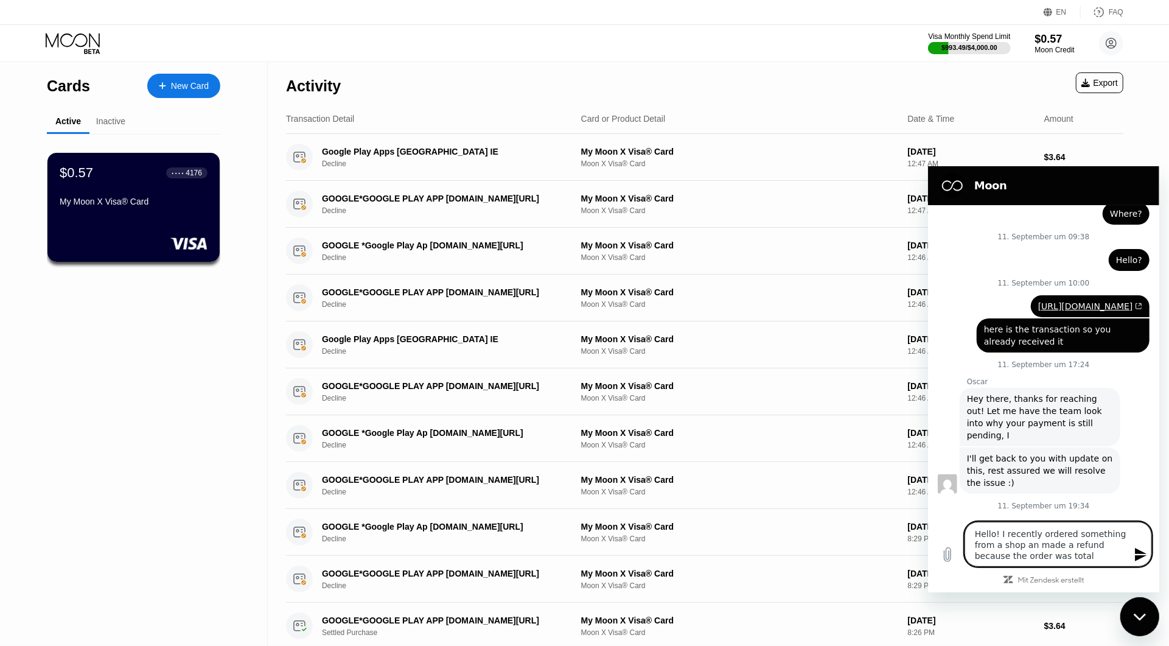
type textarea "x"
type textarea "Hello! I recently ordered something from a shop an made a refund because the or…"
type textarea "x"
type textarea "Hello! I recently ordered something from a shop an made a refund because the or…"
type textarea "x"
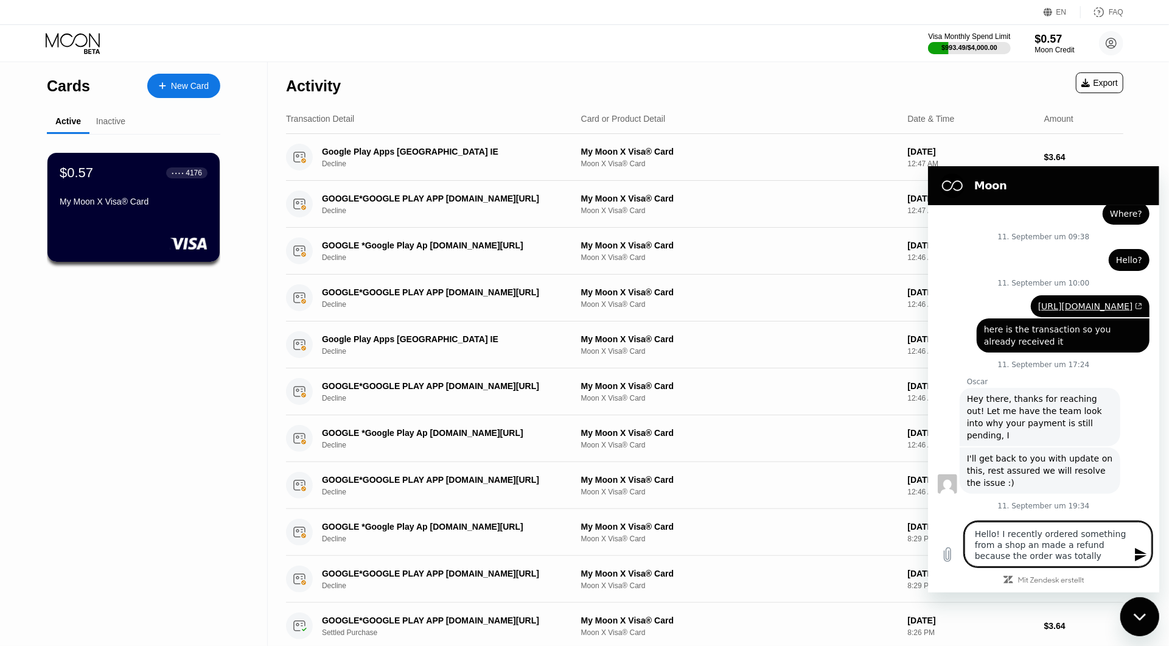
type textarea "Hello! I recently ordered something from a shop an made a refund because the or…"
type textarea "x"
type textarea "Hello! I recently ordered something from a shop an made a refund because the or…"
type textarea "x"
type textarea "Hello! I recently ordered something from a shop an made a refund because the or…"
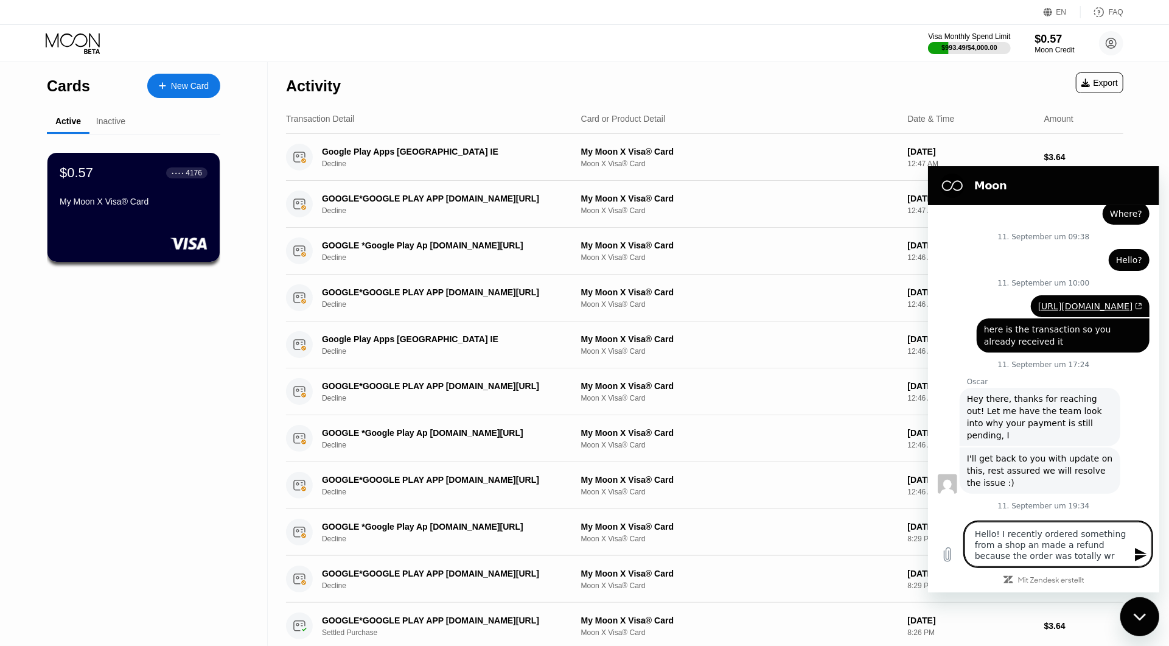
type textarea "x"
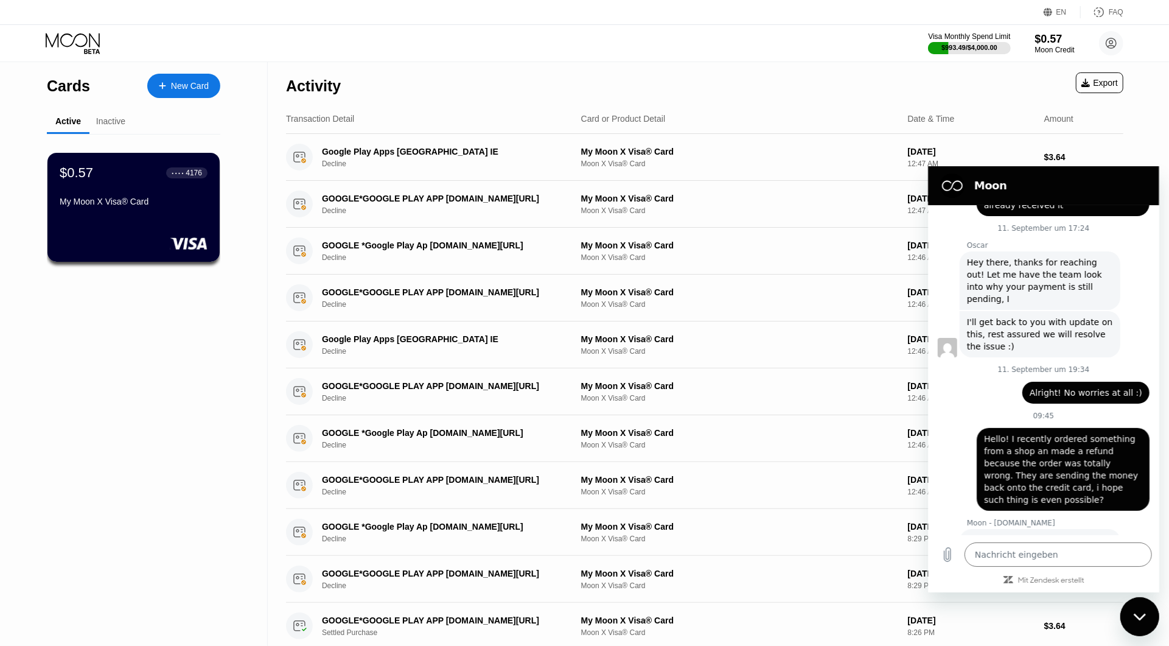
scroll to position [552, 0]
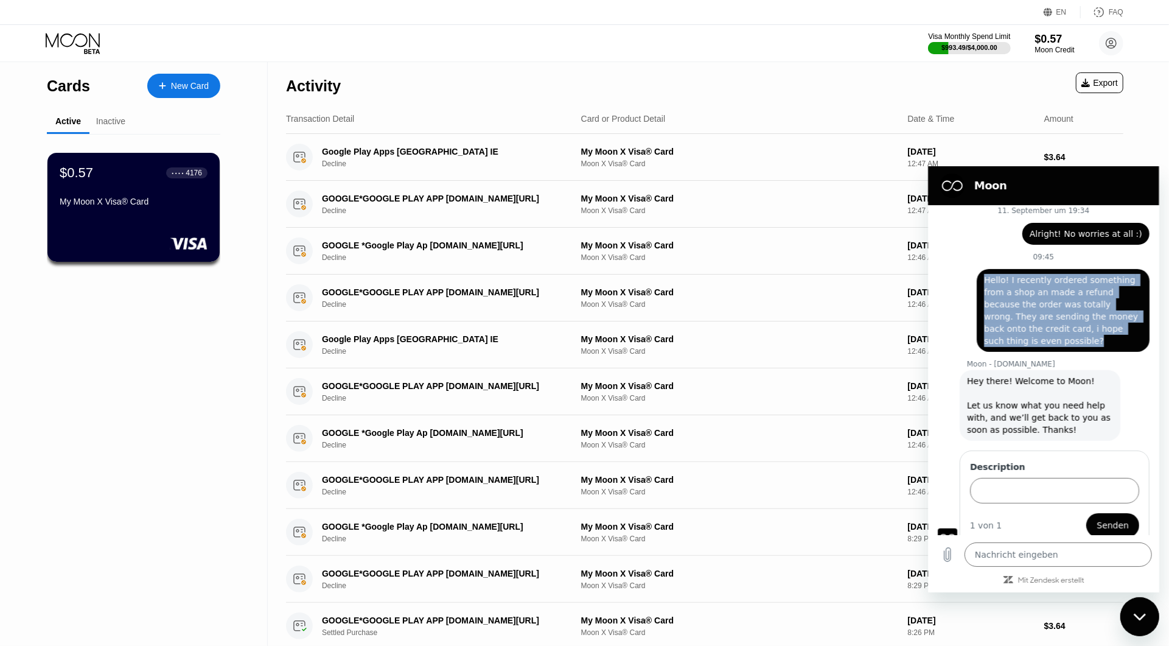
drag, startPoint x: 1110, startPoint y: 330, endPoint x: 943, endPoint y: 264, distance: 179.5
click at [976, 268] on div "sagt: Hello! I recently ordered something from a shop an made a refund because …" at bounding box center [1062, 309] width 173 height 83
copy span "Hello! I recently ordered something from a shop an made a refund because the or…"
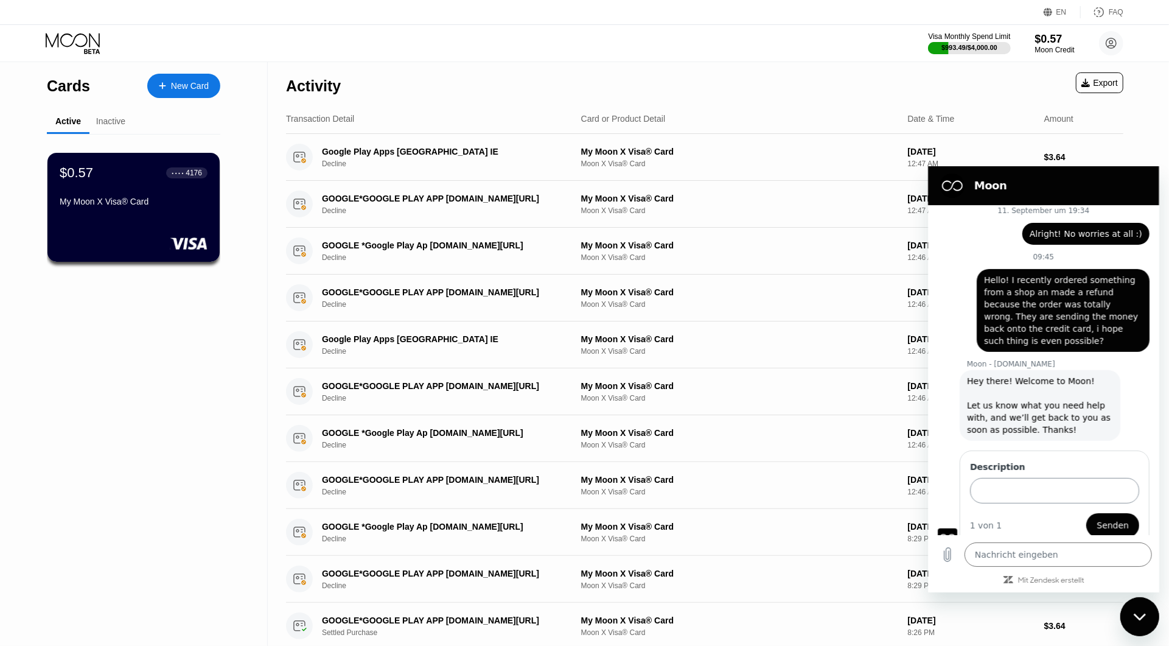
click at [1046, 486] on input "Description" at bounding box center [1054, 490] width 169 height 26
paste input "Hello! I recently ordered something from a shop an made a refund because the or…"
click at [1086, 512] on button "Senden" at bounding box center [1112, 524] width 53 height 24
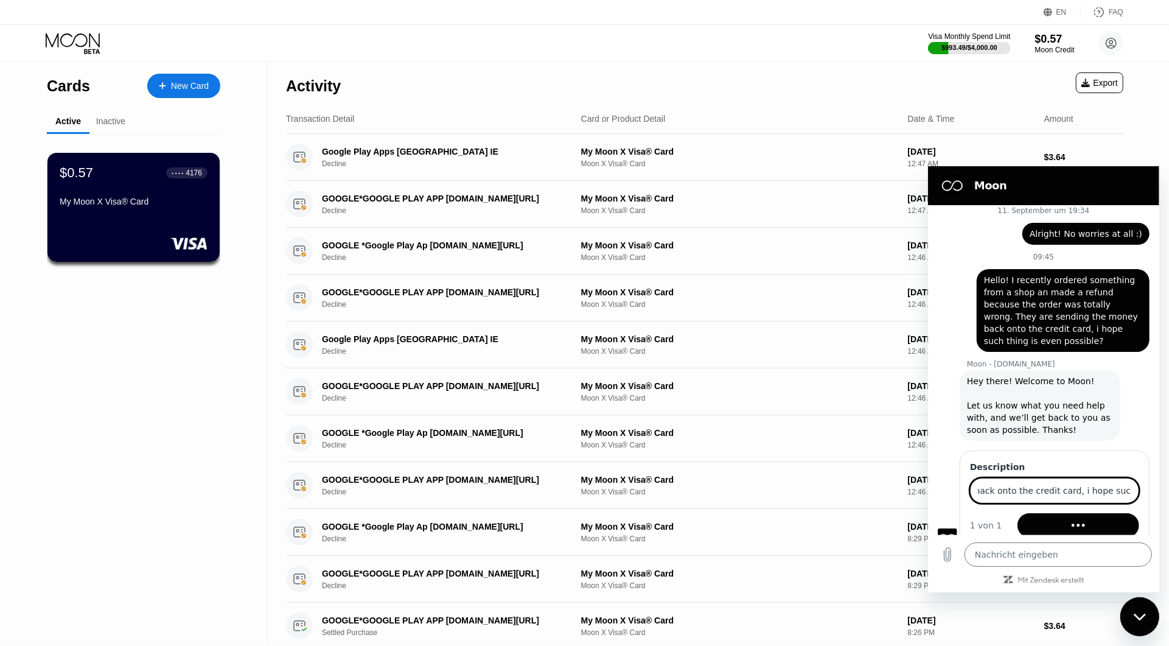
click at [1017, 512] on button "Formular wird gesendet" at bounding box center [1078, 524] width 122 height 24
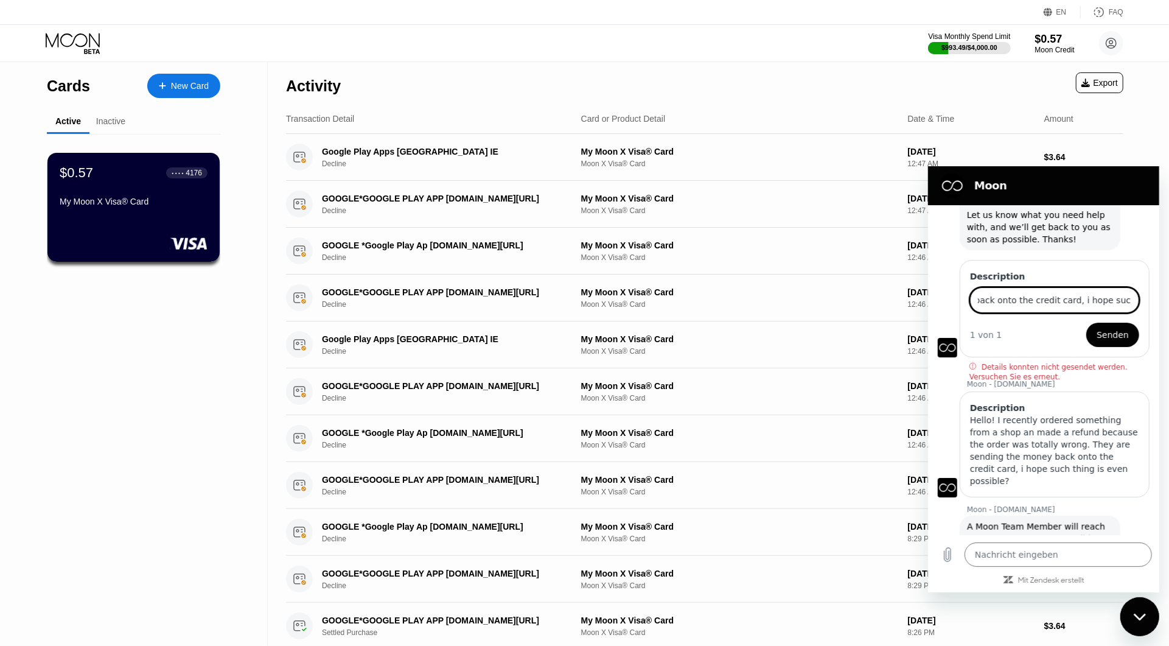
scroll to position [745, 0]
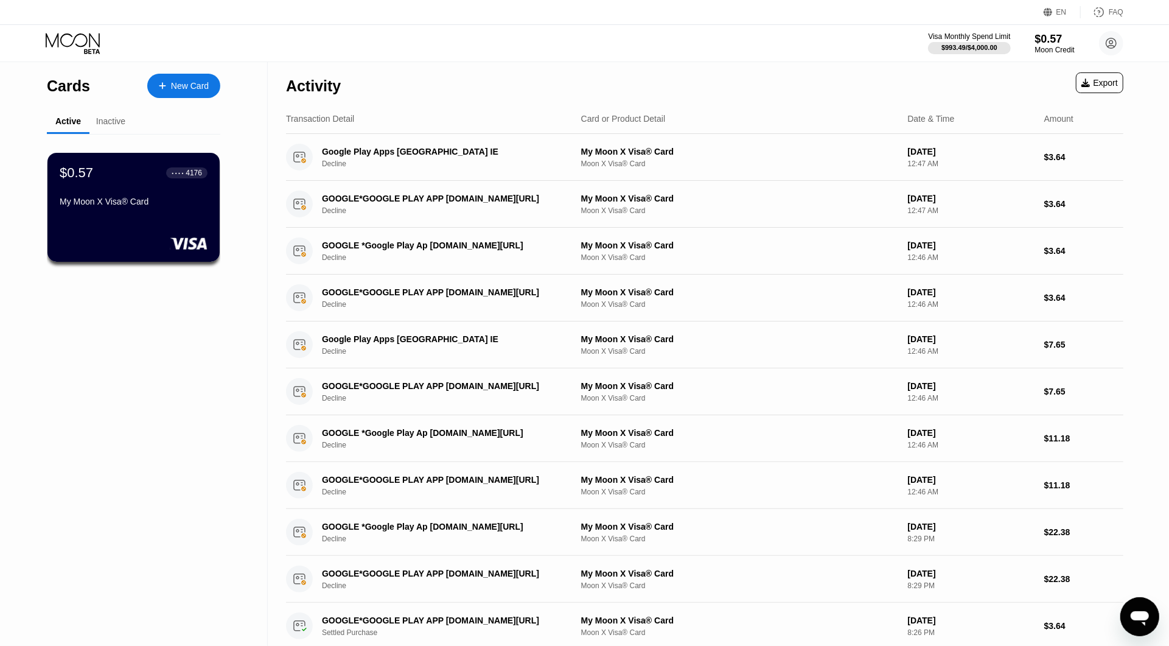
click at [1140, 618] on icon "Messaging-Fenster öffnen" at bounding box center [1139, 617] width 18 height 15
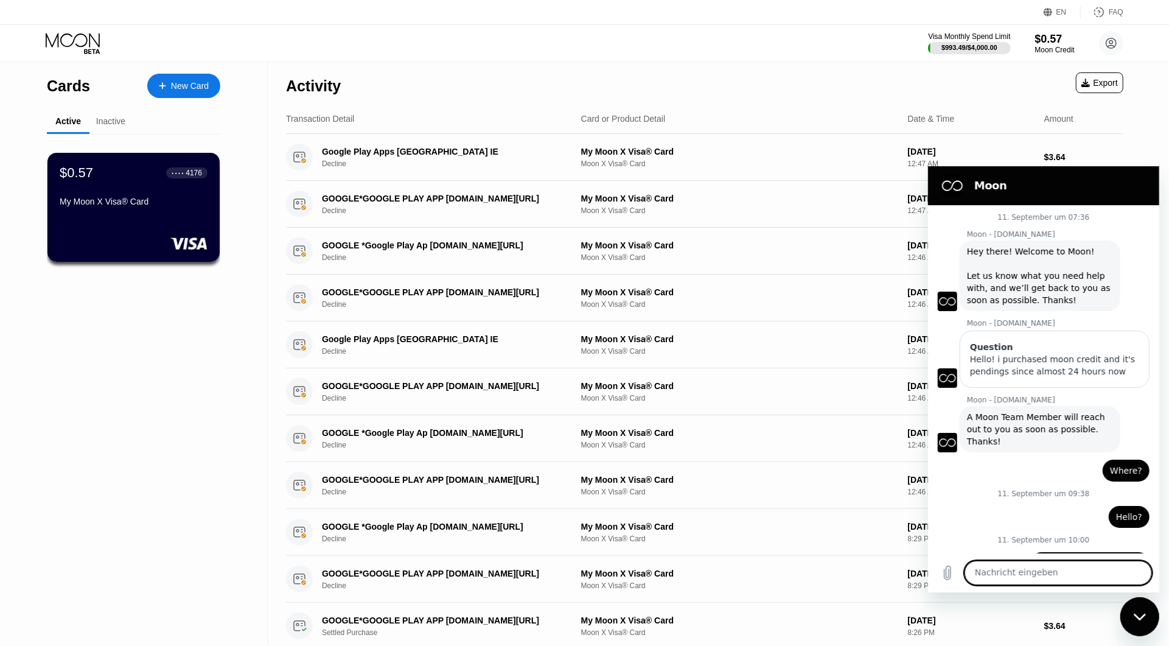
scroll to position [624, 0]
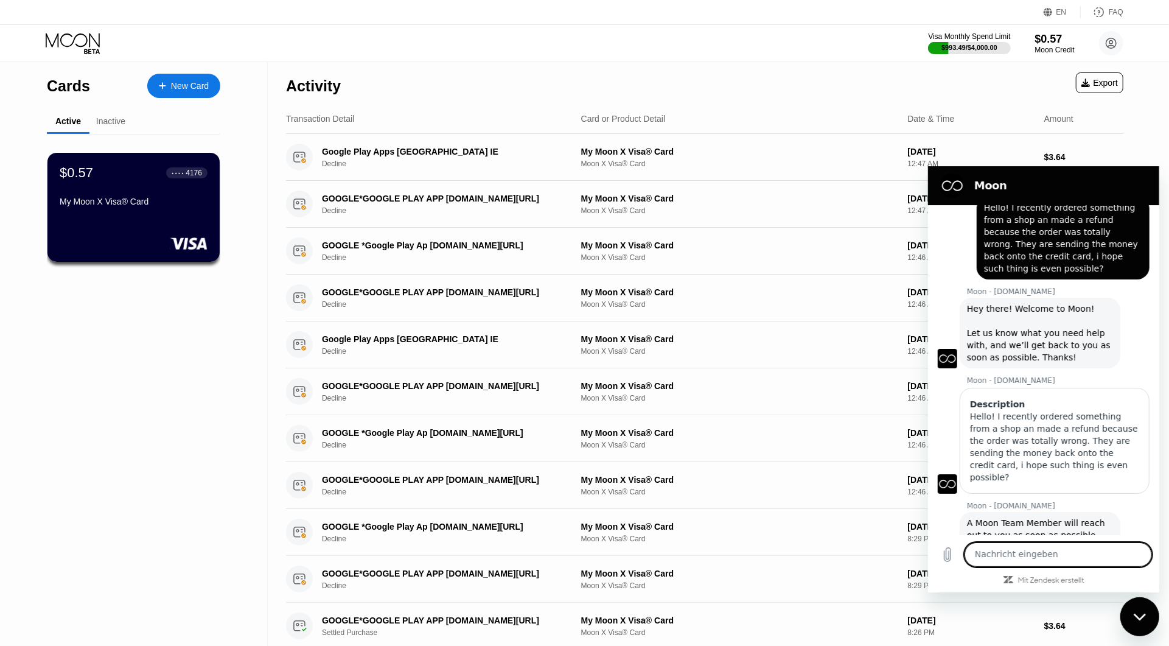
click at [1063, 557] on textarea at bounding box center [1057, 554] width 187 height 24
click at [206, 463] on div "Cards New Card Active Inactive $0.57 ● ● ● ● 4176 My Moon X Visa® Card $1.87 ● …" at bounding box center [134, 470] width 268 height 818
click at [1030, 99] on div "Activity Export" at bounding box center [704, 82] width 837 height 43
click at [106, 123] on div "Inactive" at bounding box center [110, 121] width 29 height 10
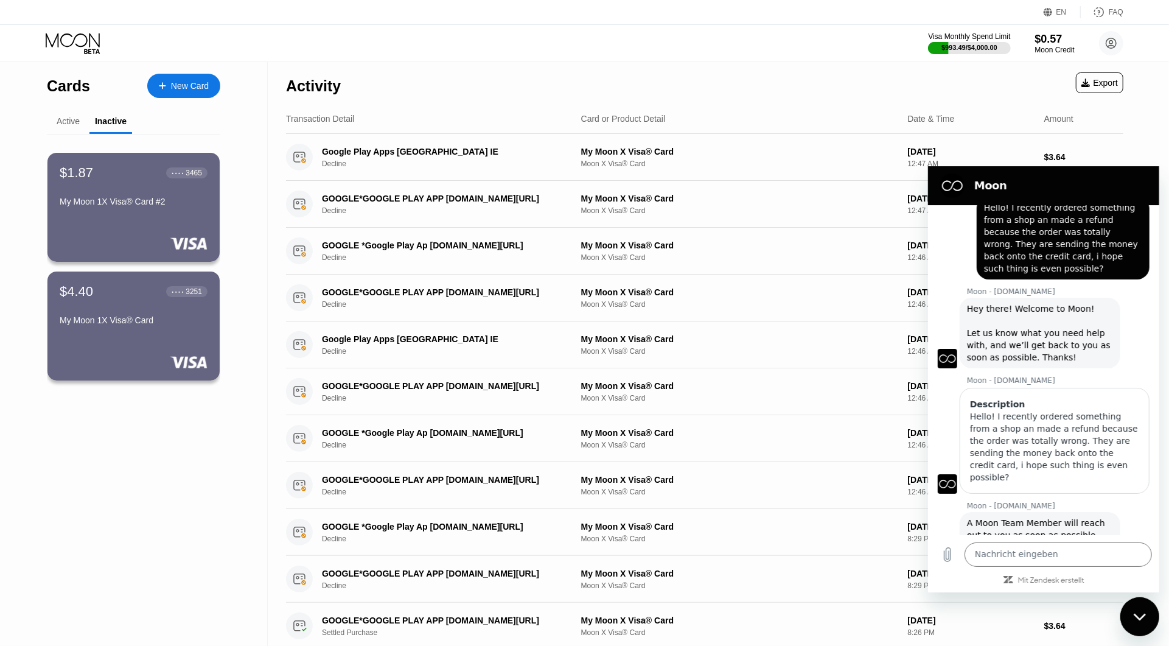
click at [65, 125] on div "Active" at bounding box center [68, 121] width 23 height 10
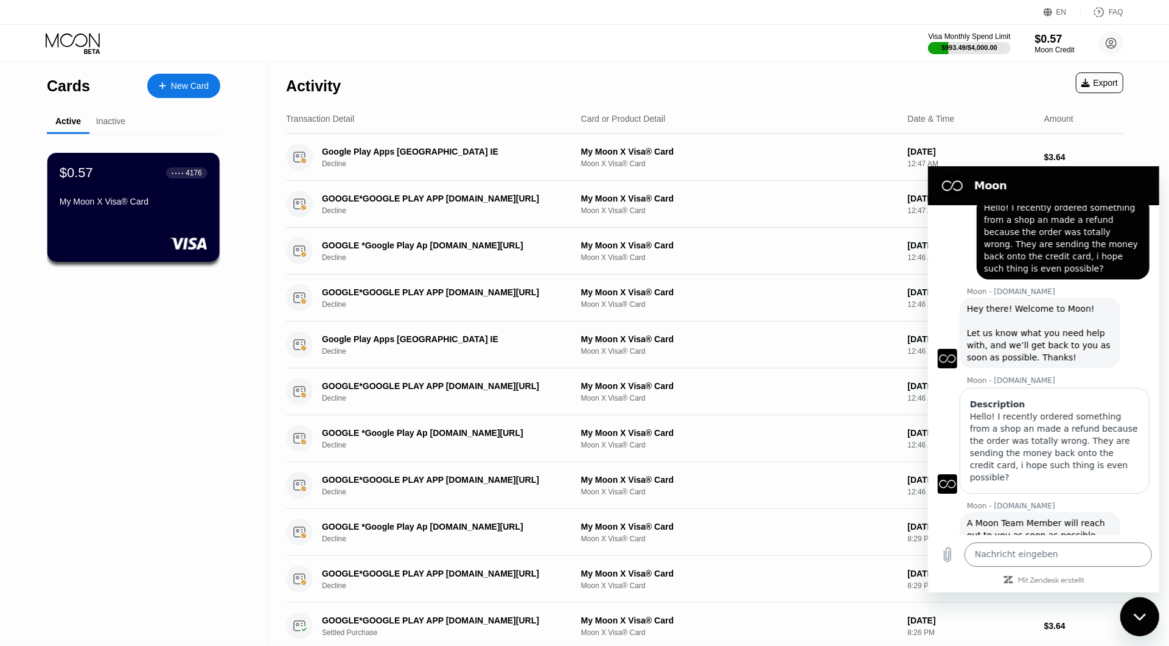
click at [104, 121] on div "Inactive" at bounding box center [110, 121] width 29 height 10
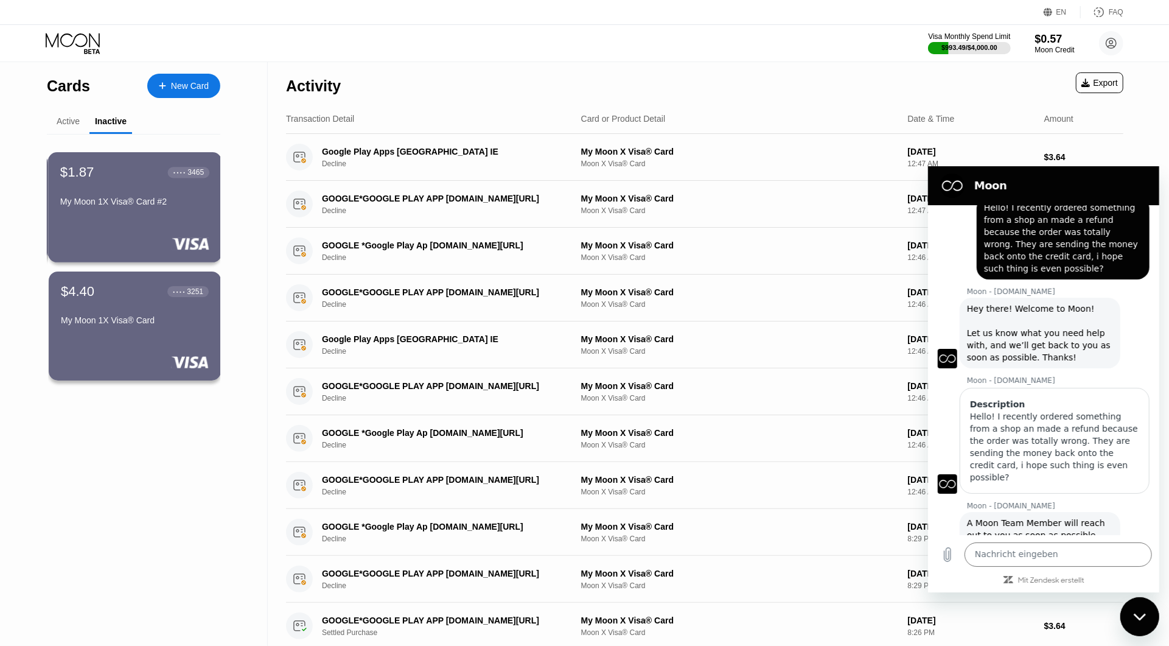
click at [116, 184] on div "$1.87 ● ● ● ● 3465 My Moon 1X Visa® Card #2" at bounding box center [134, 187] width 149 height 47
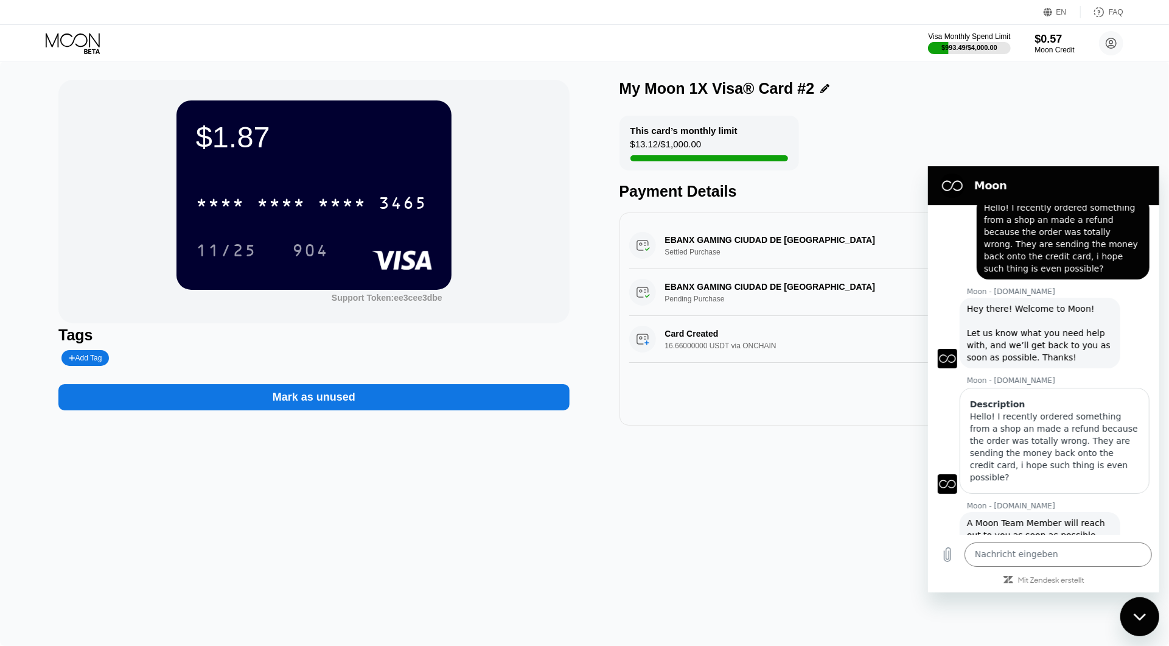
click at [16, 1] on div "EN Language Select an item Save FAQ" at bounding box center [584, 12] width 1169 height 25
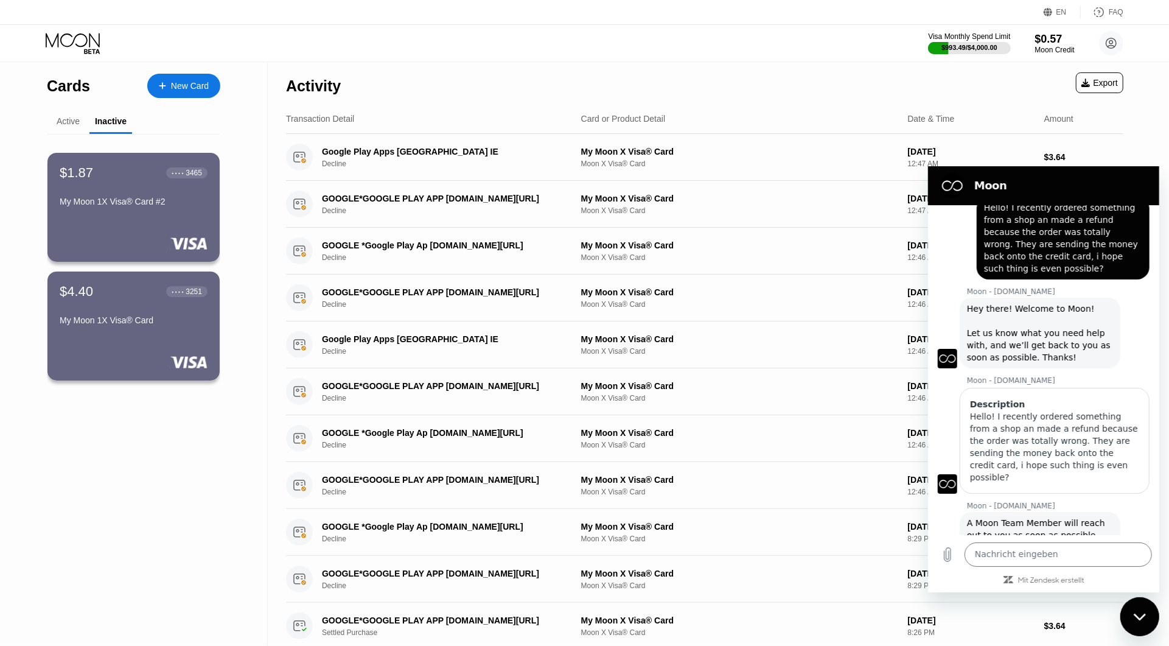
click at [65, 114] on div "Active" at bounding box center [68, 122] width 43 height 24
click at [66, 119] on div "Active" at bounding box center [68, 121] width 23 height 10
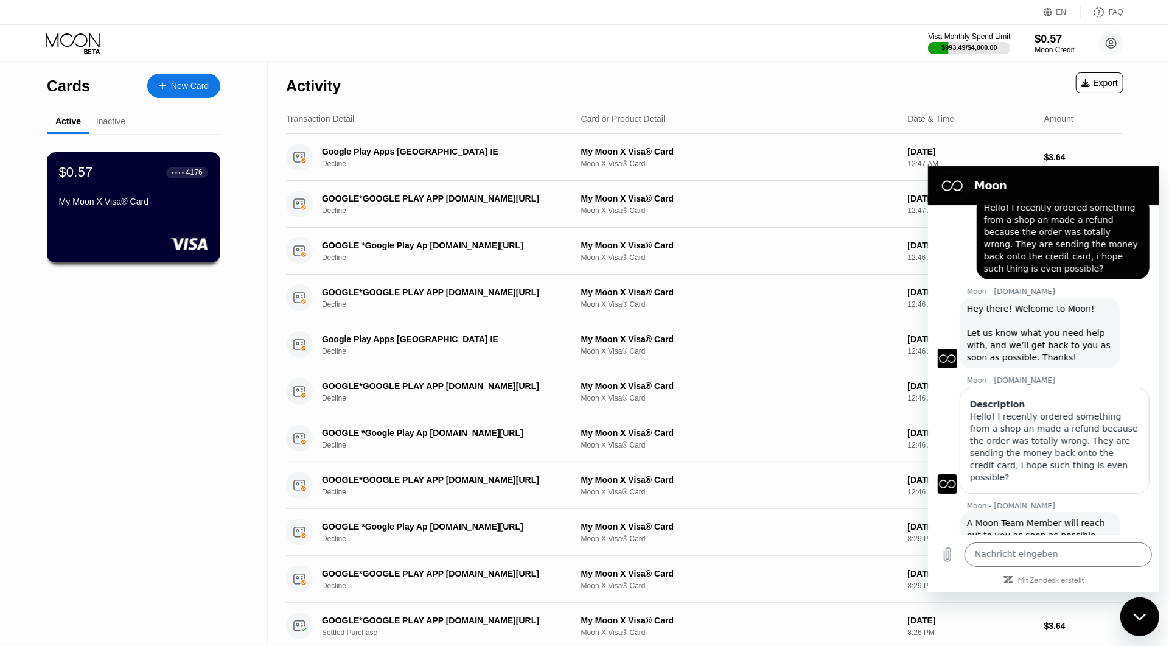
click at [116, 233] on div "$0.57 ● ● ● ● 4176 My Moon X Visa® Card" at bounding box center [133, 207] width 174 height 110
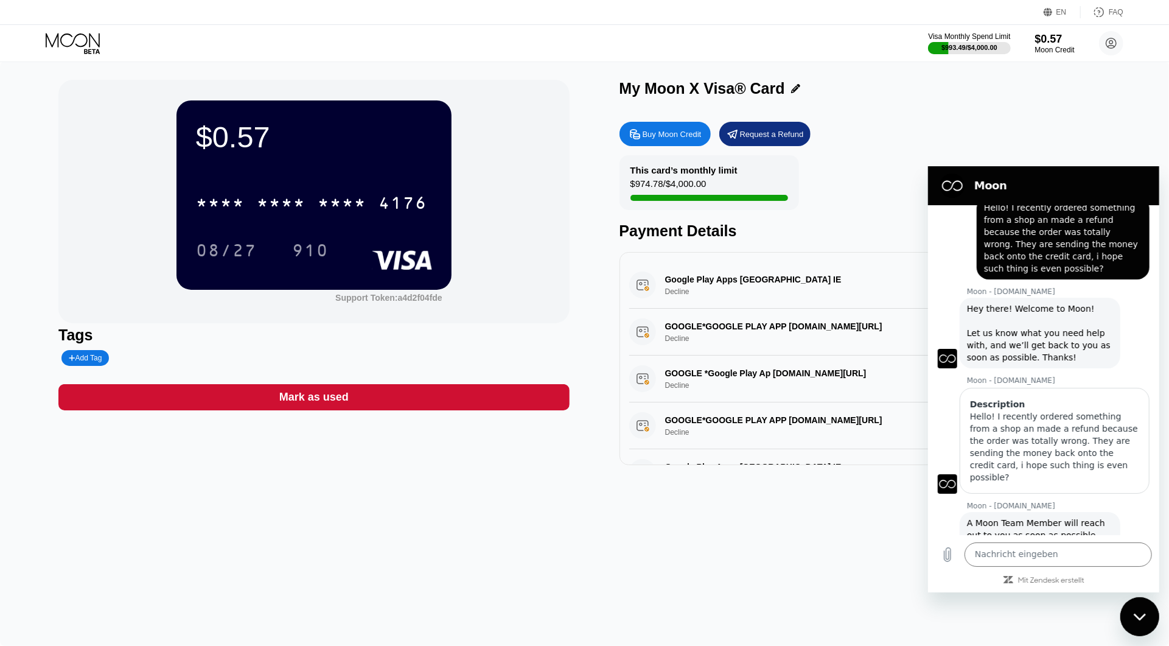
click at [782, 536] on div "$0.57 * * * * * * * * * * * * 4176 08/27 910 Support Token: a4d2f04fde Tags Add…" at bounding box center [584, 353] width 1169 height 584
click at [1138, 612] on icon "Messaging-Fenster schließen" at bounding box center [1139, 616] width 13 height 8
type textarea "x"
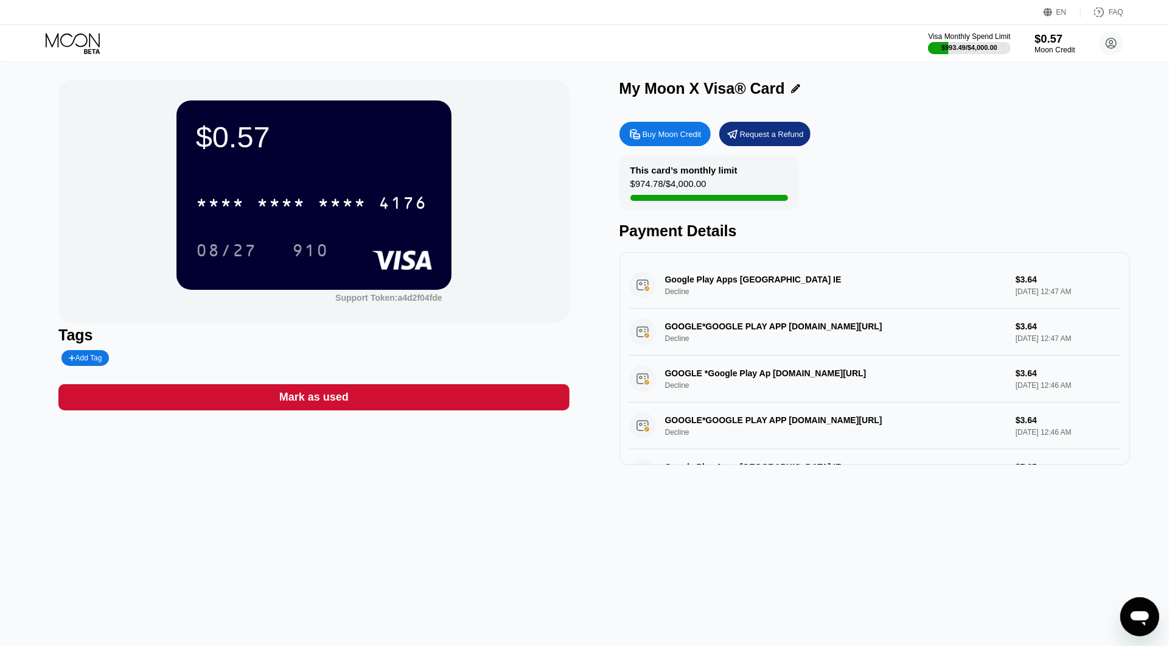
click at [1047, 37] on div "$0.57" at bounding box center [1055, 38] width 41 height 13
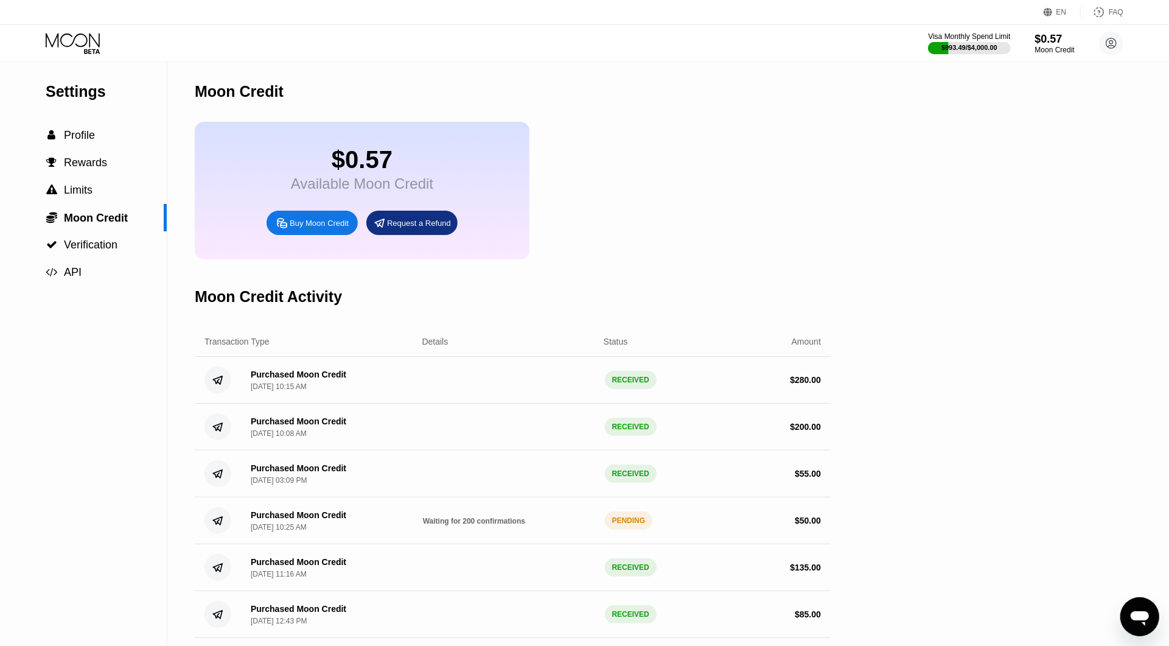
drag, startPoint x: 801, startPoint y: 402, endPoint x: 929, endPoint y: 430, distance: 131.4
click at [929, 430] on div "Settings  Profile  Rewards  Limits  Moon Credit  Verification  API Moon C…" at bounding box center [584, 396] width 1169 height 670
click at [108, 245] on span "Verification" at bounding box center [91, 245] width 54 height 12
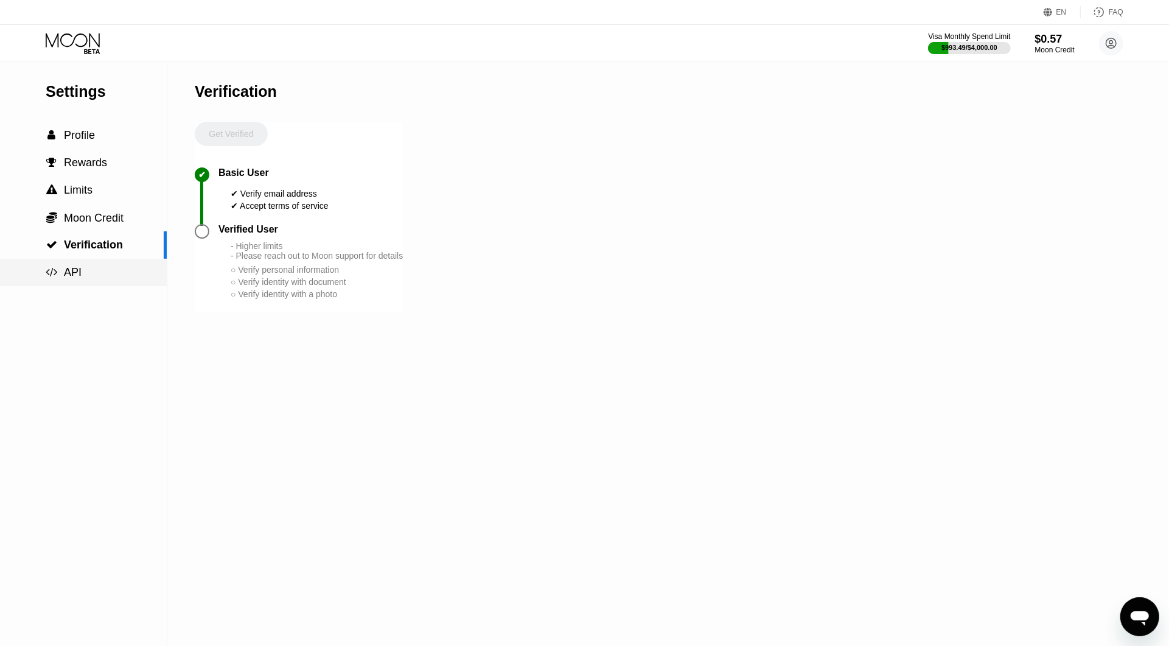
click at [80, 273] on div " API" at bounding box center [83, 272] width 167 height 13
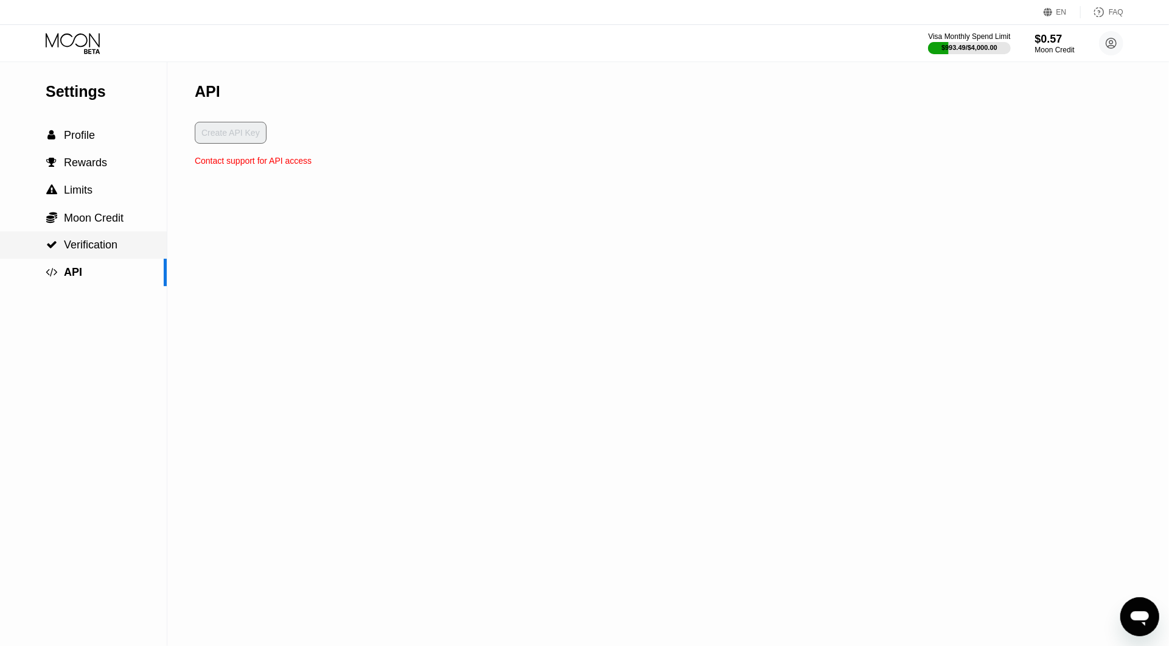
click at [98, 245] on span "Verification" at bounding box center [91, 245] width 54 height 12
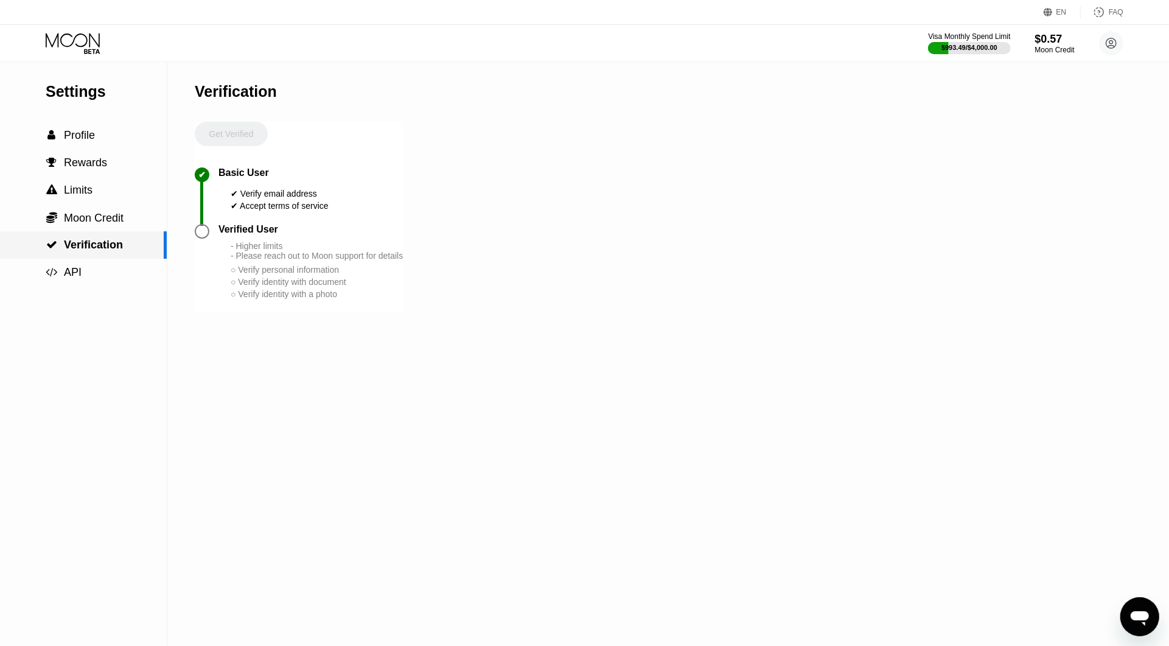
click at [107, 223] on span "Moon Credit" at bounding box center [94, 218] width 60 height 12
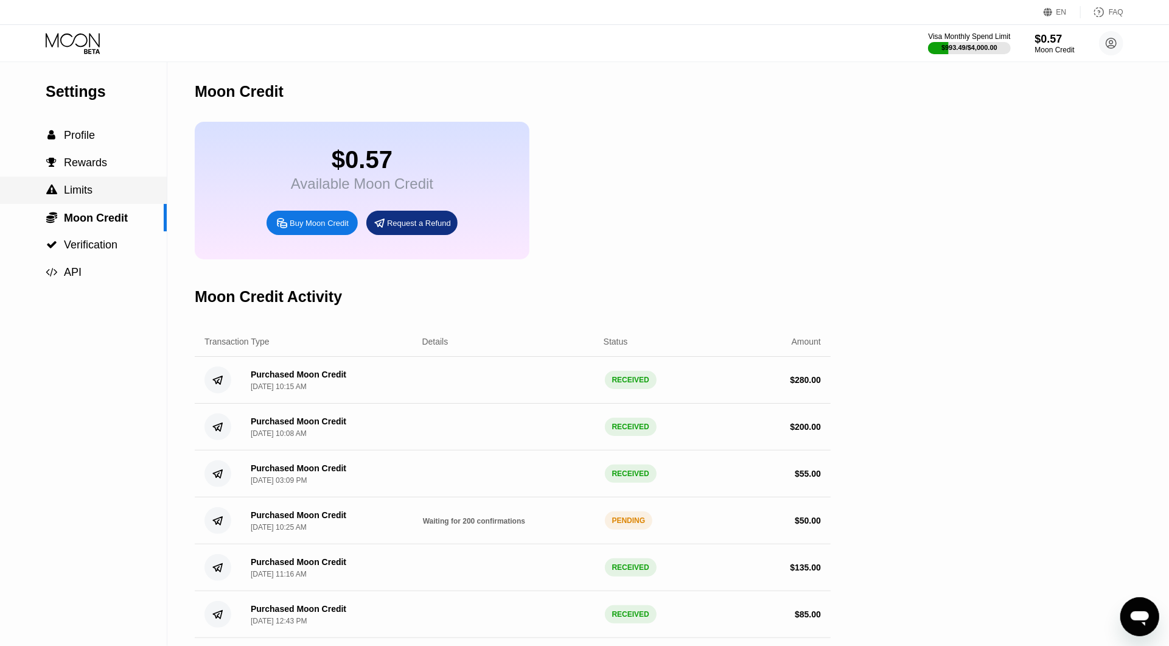
click at [103, 194] on div " Limits" at bounding box center [83, 190] width 167 height 13
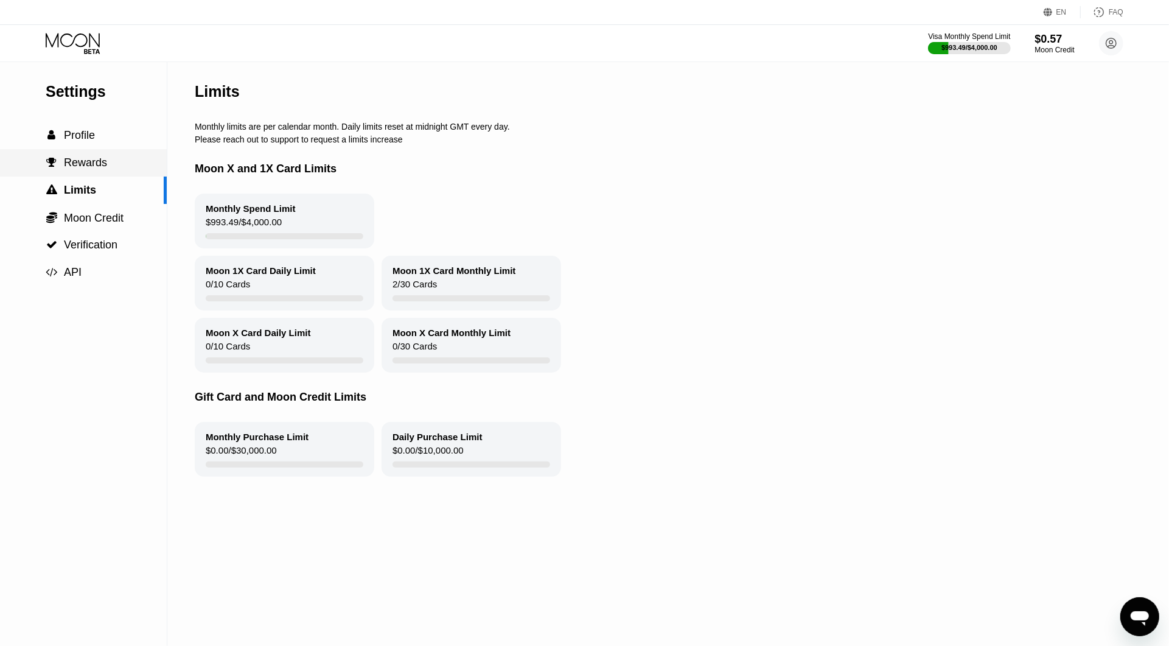
click at [108, 169] on div " Rewards" at bounding box center [83, 162] width 167 height 13
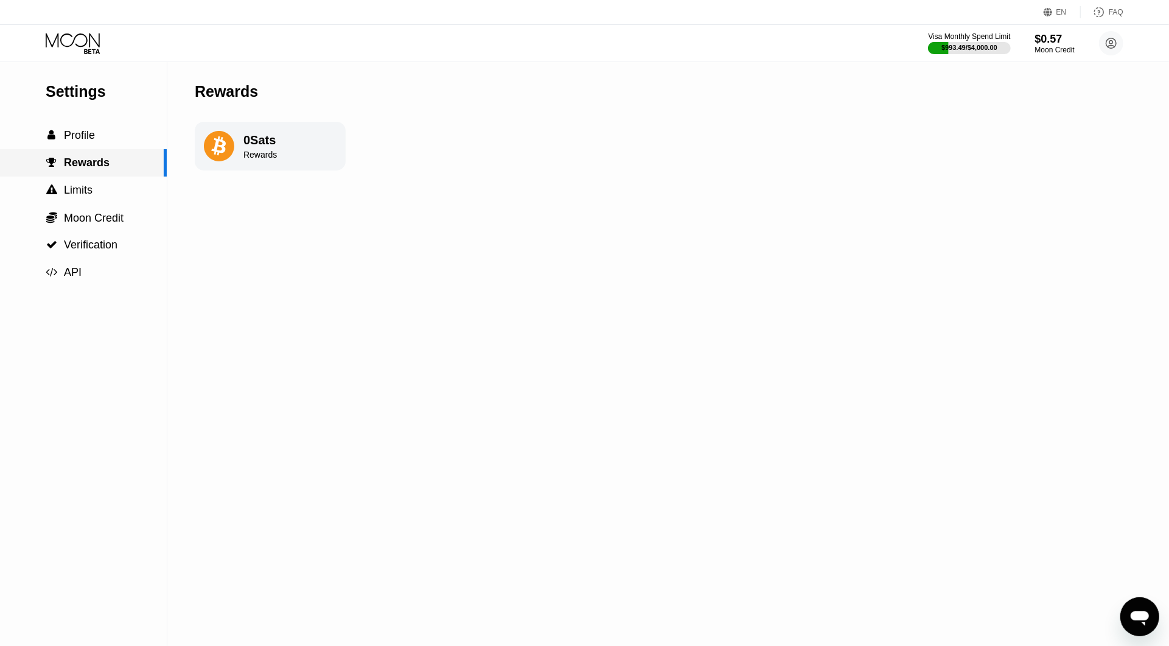
click at [109, 152] on div " Rewards" at bounding box center [83, 162] width 167 height 27
click at [110, 142] on div " Profile" at bounding box center [83, 135] width 167 height 13
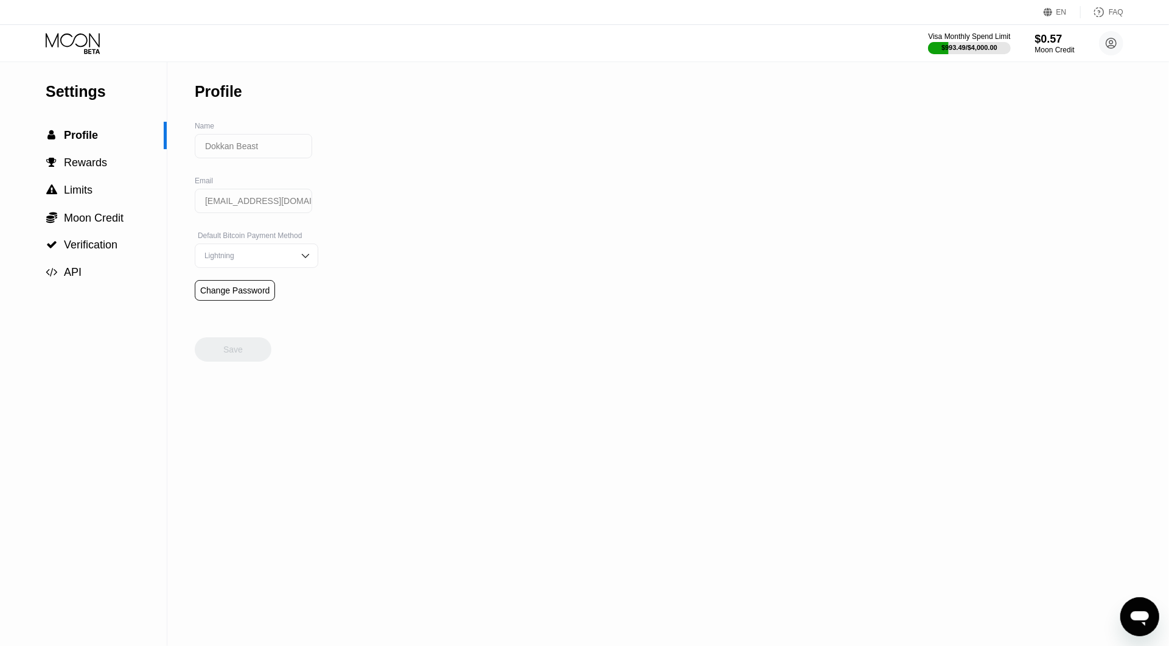
click at [100, 105] on div "Settings  Profile  Rewards  Limits  Moon Credit  Verification  API" at bounding box center [83, 173] width 167 height 225
click at [99, 91] on div "Settings" at bounding box center [106, 92] width 121 height 18
click at [81, 40] on icon at bounding box center [74, 43] width 57 height 21
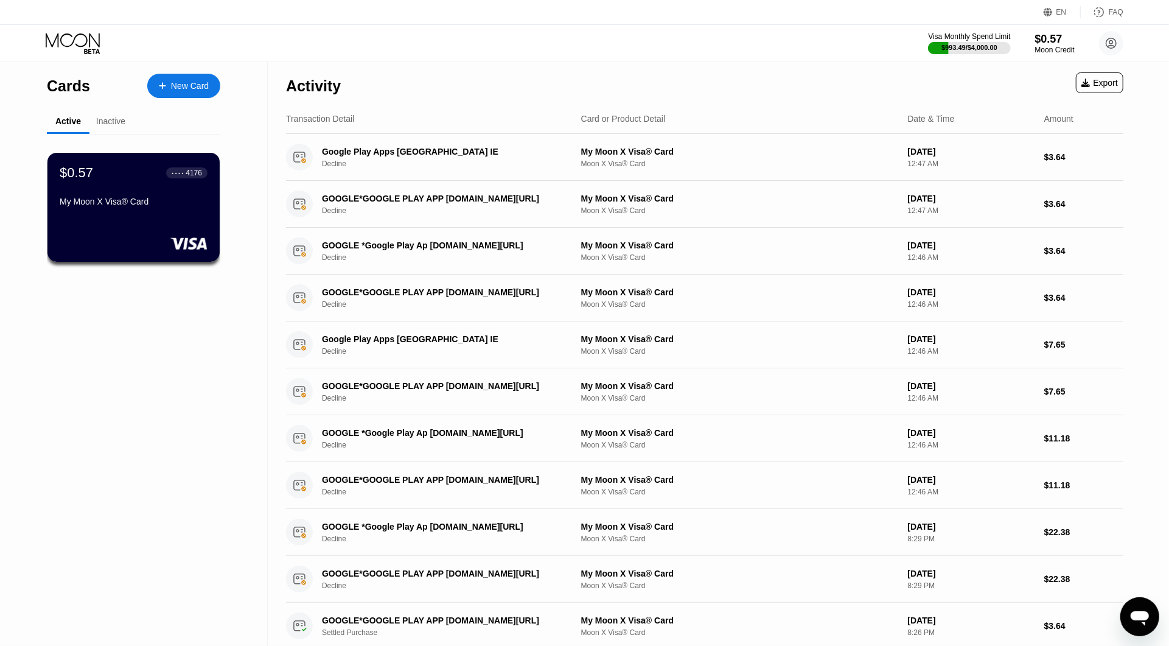
click at [1142, 618] on icon "Messaging-Fenster öffnen" at bounding box center [1139, 617] width 18 height 15
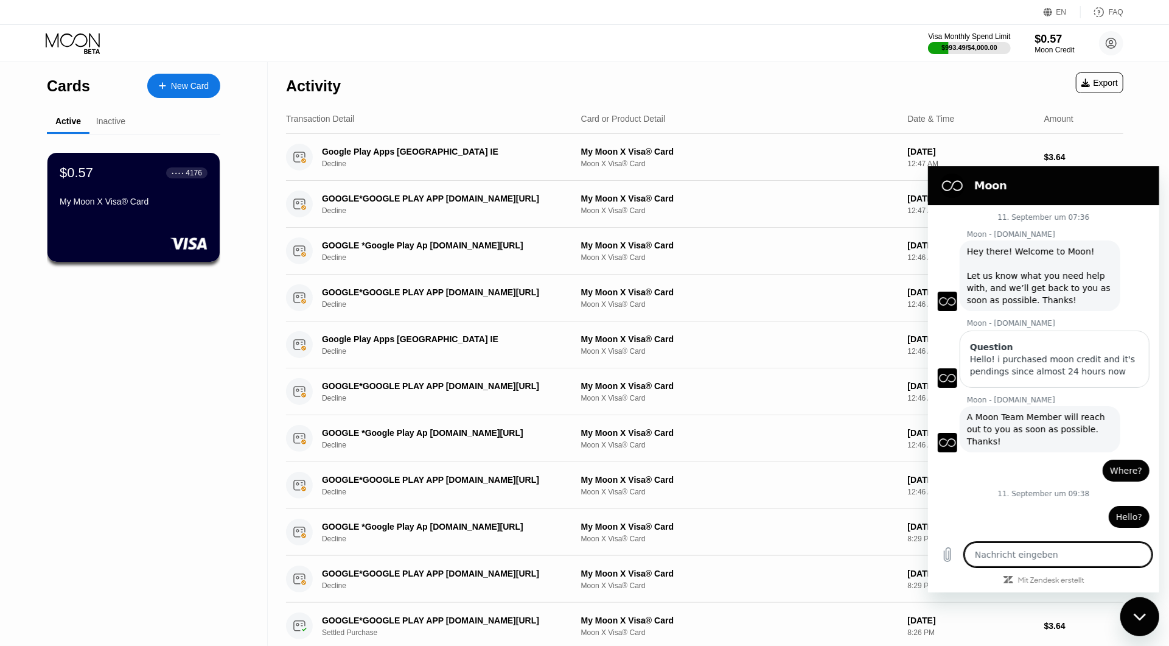
scroll to position [624, 0]
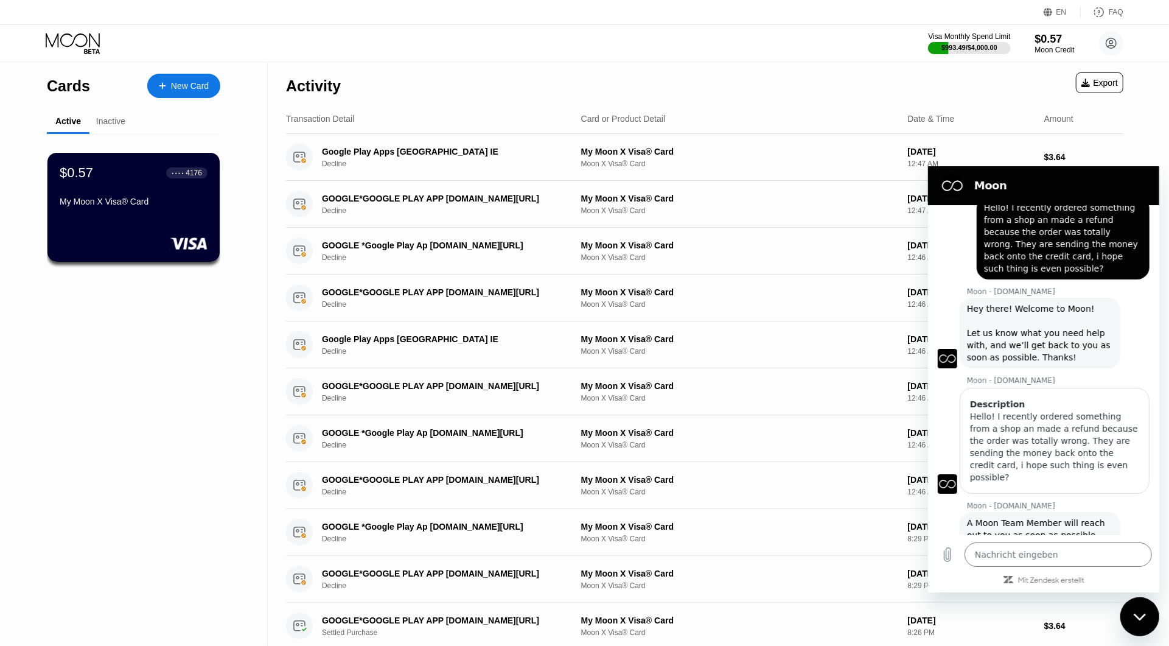
click at [1144, 618] on icon "Messaging-Fenster schließen" at bounding box center [1139, 616] width 13 height 8
type textarea "x"
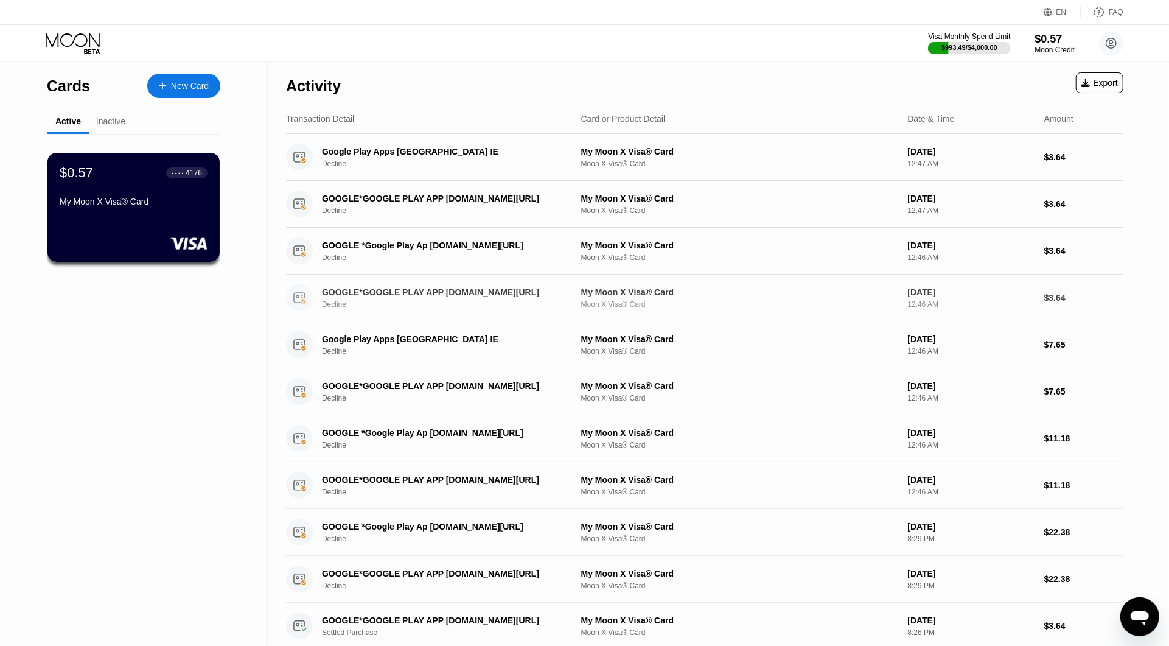
scroll to position [428, 0]
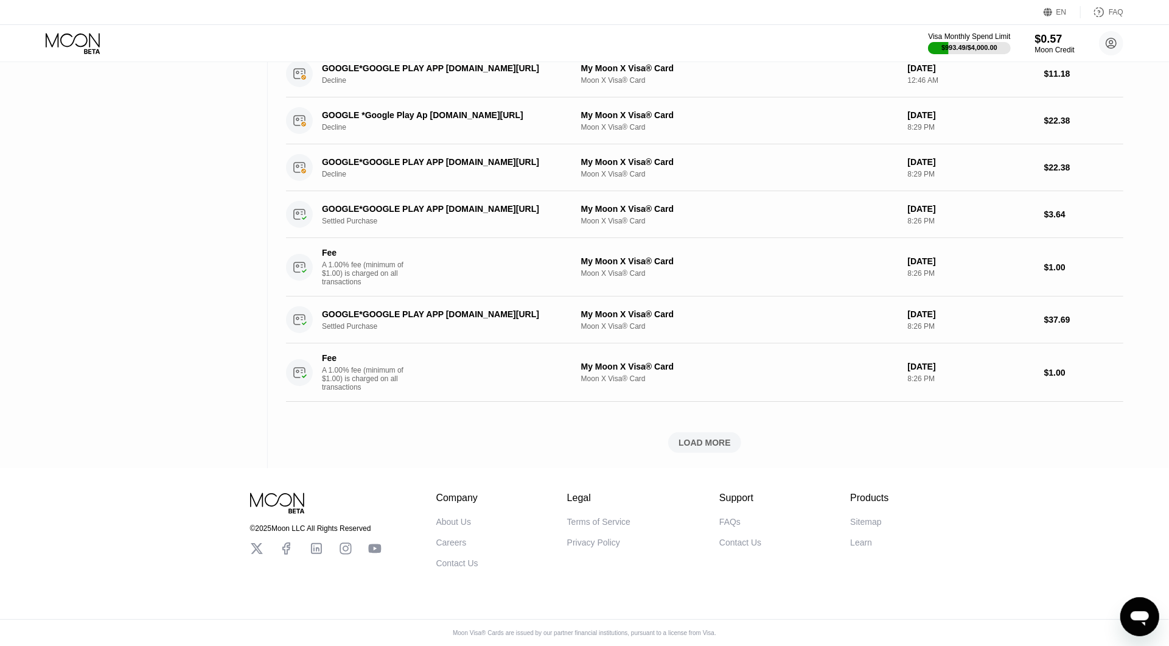
click at [731, 518] on div "FAQs" at bounding box center [729, 522] width 21 height 10
click at [1047, 42] on div "$0.57" at bounding box center [1055, 38] width 41 height 13
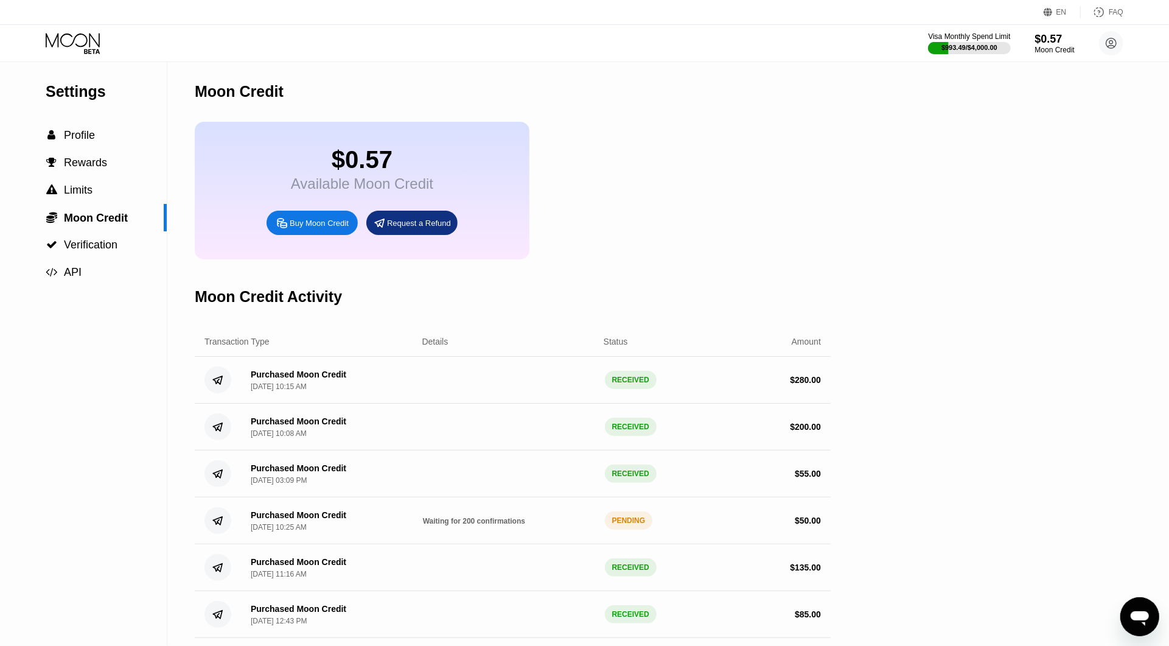
click at [144, 410] on div "Settings  Profile  Rewards  Limits  Moon Credit  Verification  API" at bounding box center [83, 396] width 167 height 670
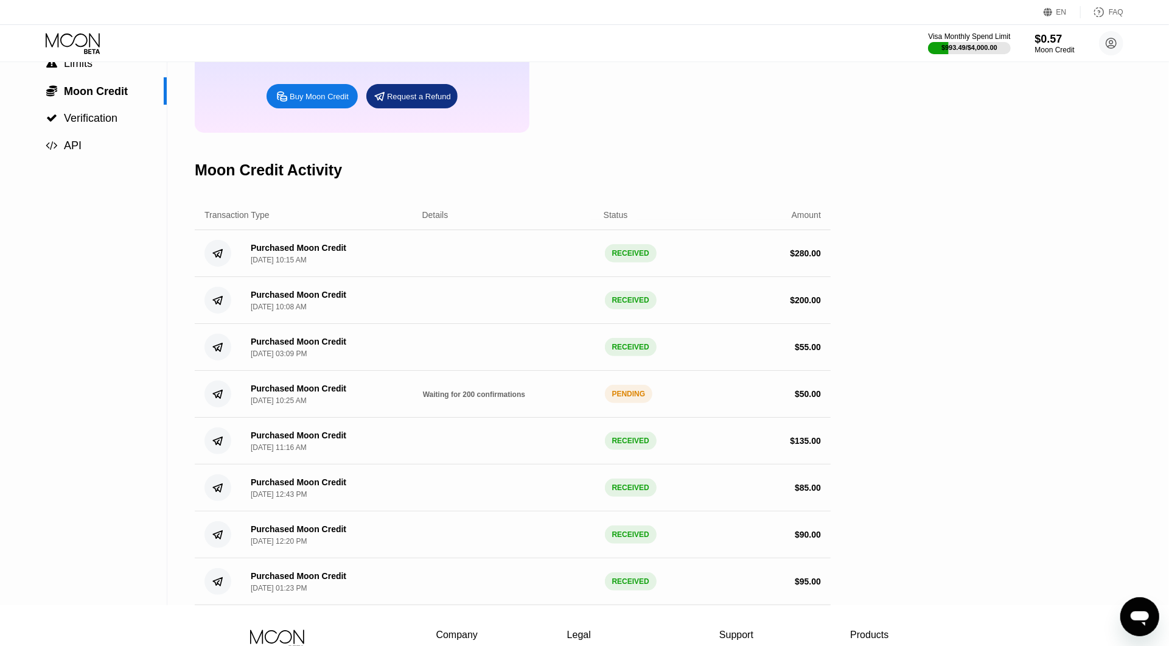
drag, startPoint x: 765, startPoint y: 269, endPoint x: 834, endPoint y: 298, distance: 75.1
click at [825, 277] on div "Purchased Moon Credit Sep 19, 2025, 10:15 AM RECEIVED $ 280.00" at bounding box center [513, 253] width 636 height 47
drag, startPoint x: 861, startPoint y: 396, endPoint x: 893, endPoint y: 461, distance: 71.9
click at [862, 399] on div "Settings  Profile  Rewards  Limits  Moon Credit  Verification  API Moon C…" at bounding box center [584, 270] width 1169 height 670
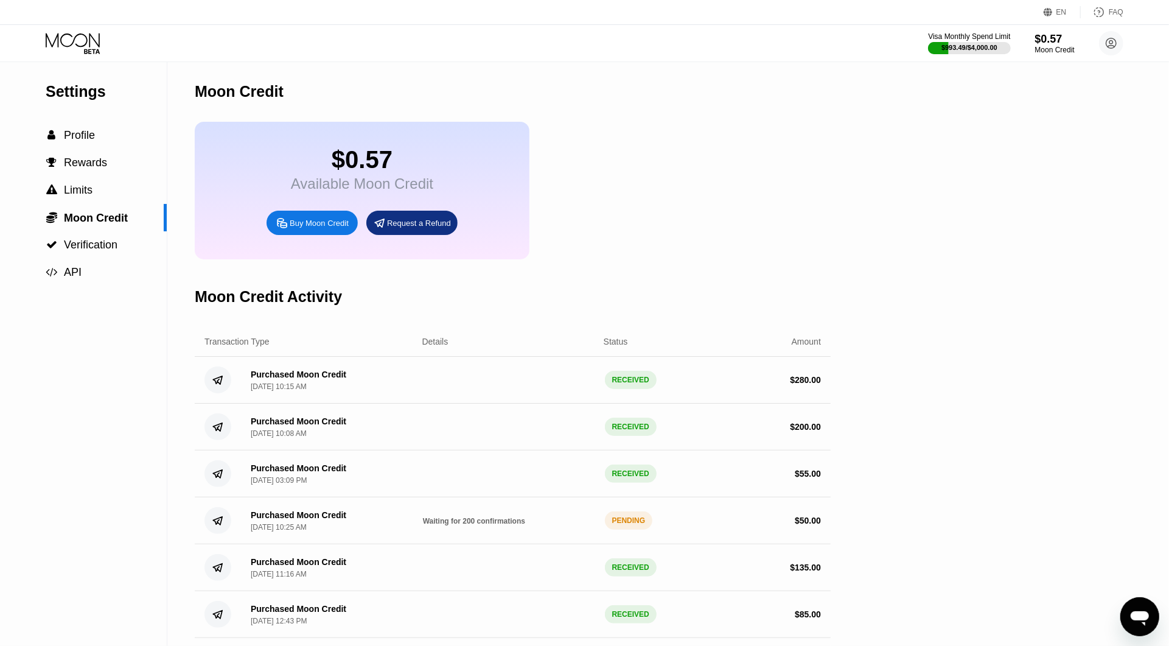
click at [79, 38] on icon at bounding box center [74, 43] width 57 height 21
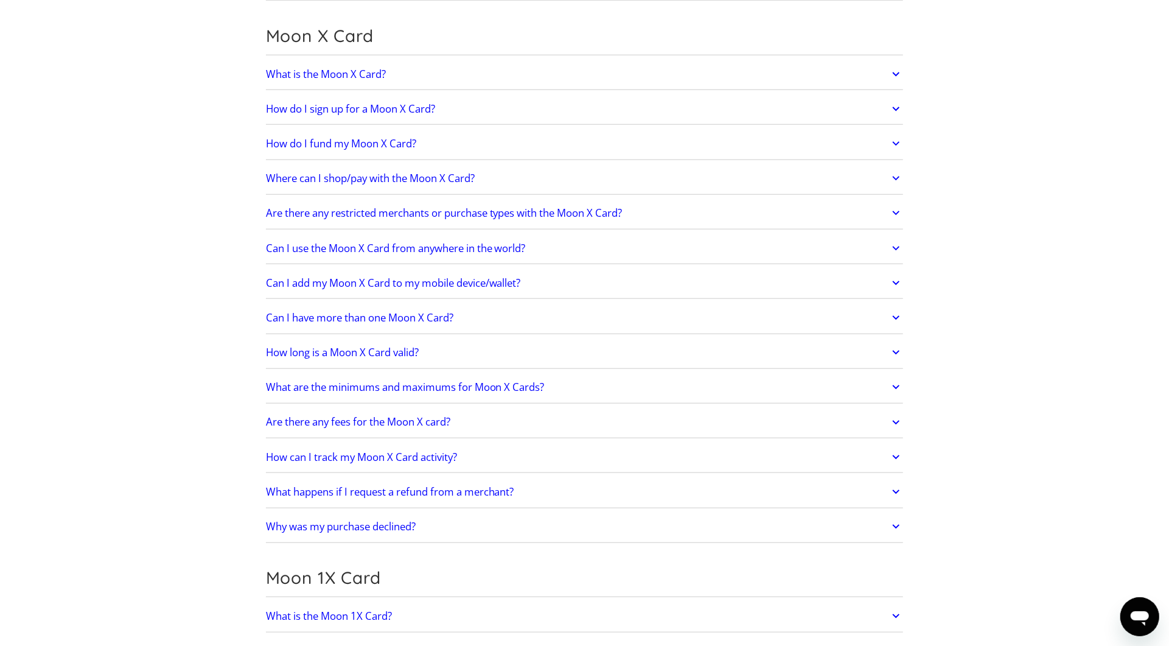
click at [166, 304] on section "Frequently Asked Questions Get Started How do I sign up? Head to [DOMAIN_NAME][…" at bounding box center [584, 621] width 1169 height 2917
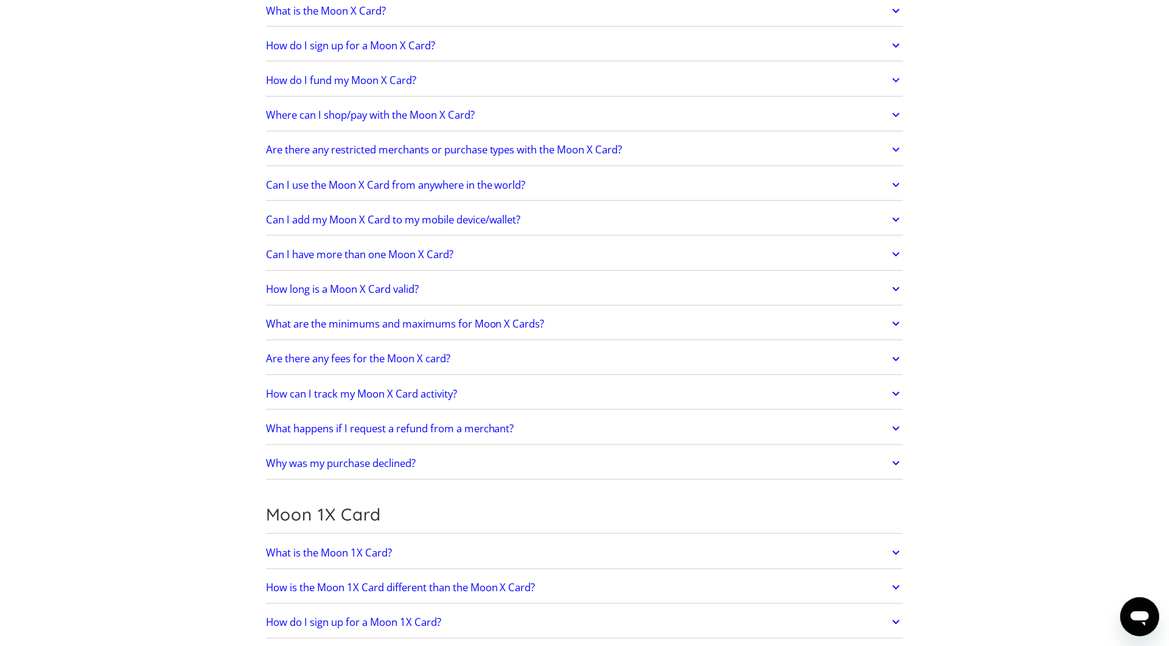
click at [166, 304] on section "Frequently Asked Questions Get Started How do I sign up? Head to [DOMAIN_NAME][…" at bounding box center [584, 557] width 1169 height 2917
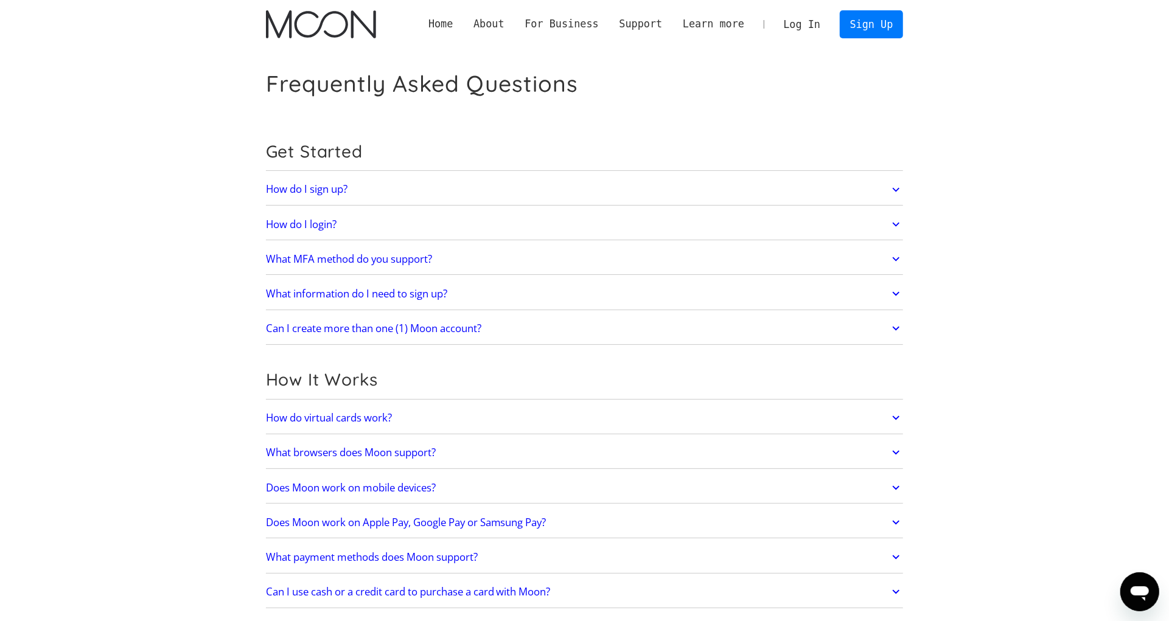
scroll to position [383, 0]
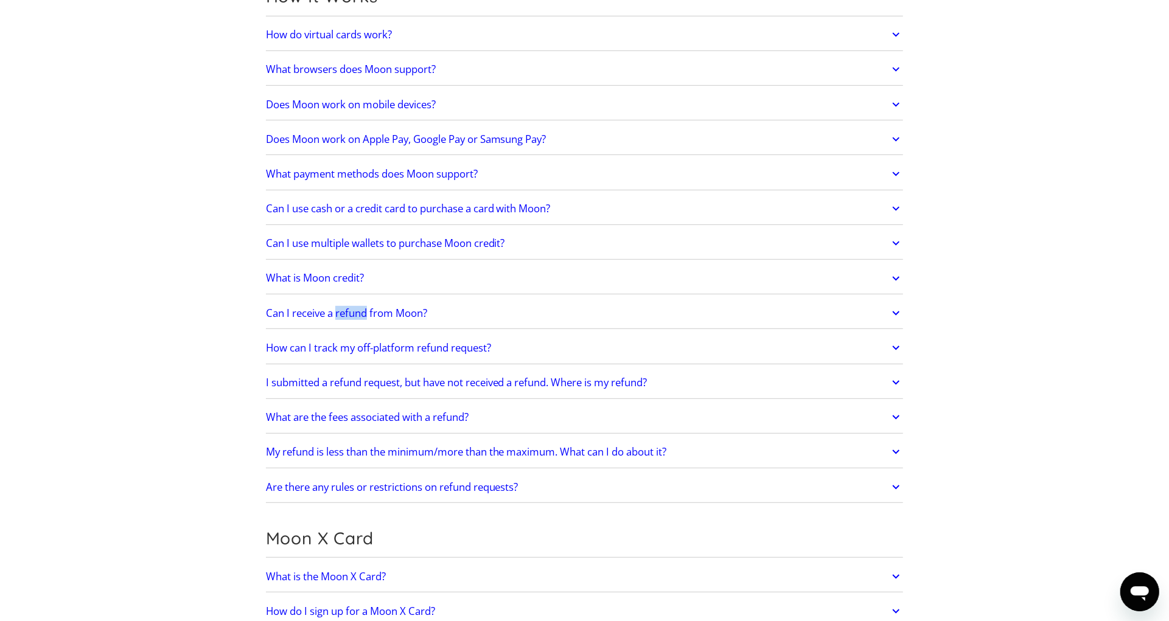
click at [432, 313] on link "Can I receive a refund from Moon?" at bounding box center [585, 314] width 638 height 26
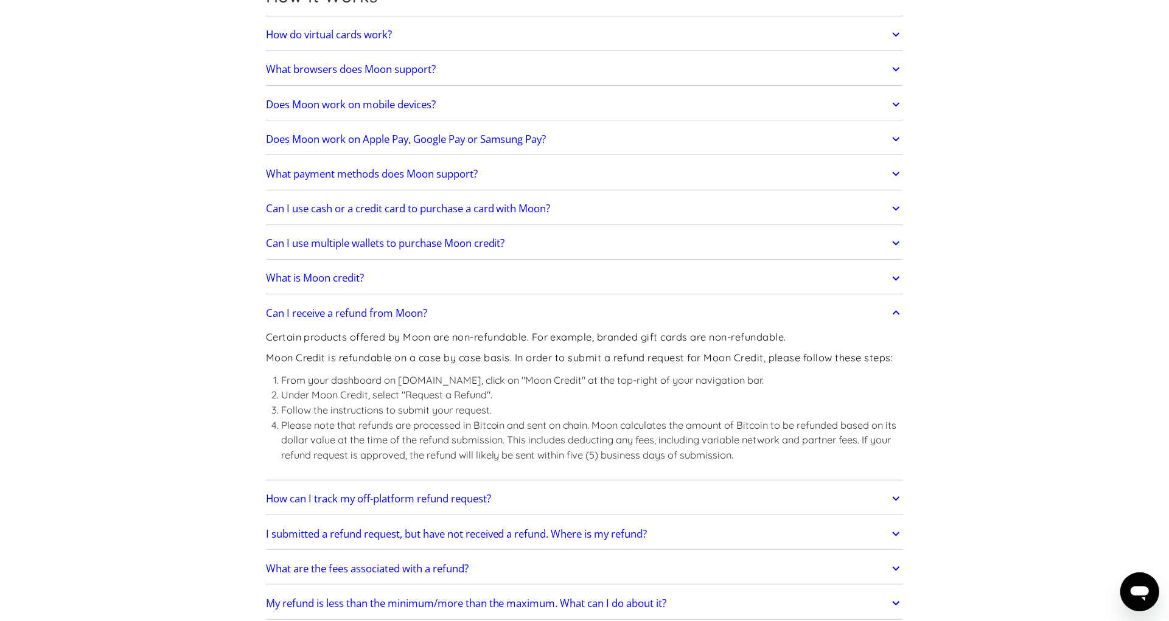
click at [383, 497] on h2 "How can I track my off-platform refund request?" at bounding box center [378, 499] width 225 height 12
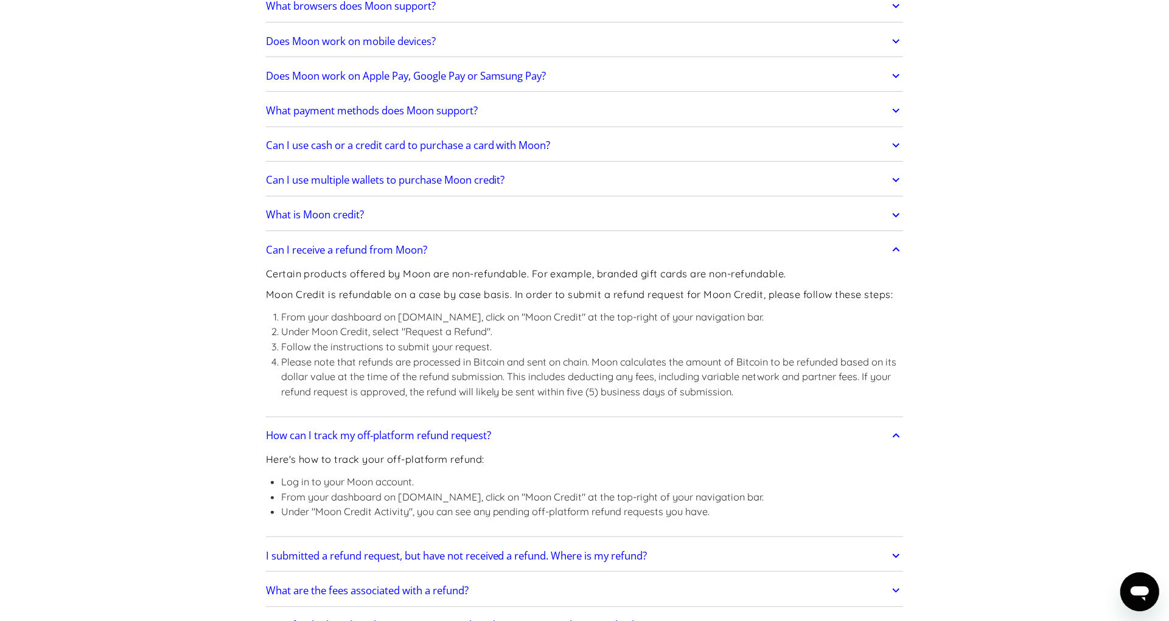
scroll to position [510, 0]
